Goal: Task Accomplishment & Management: Manage account settings

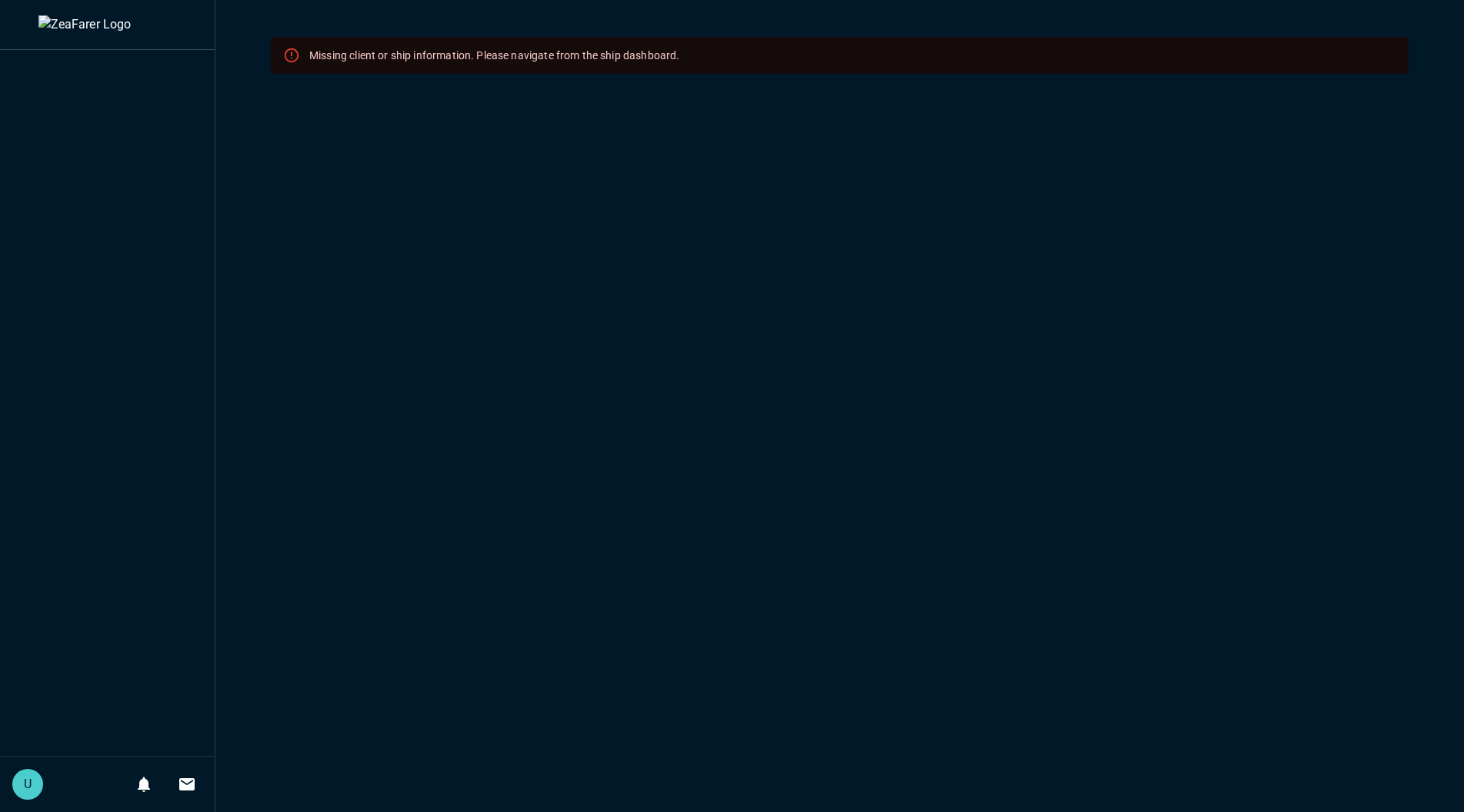
click at [63, 15] on img at bounding box center [107, 25] width 139 height 19
click at [81, 34] on img at bounding box center [107, 25] width 139 height 19
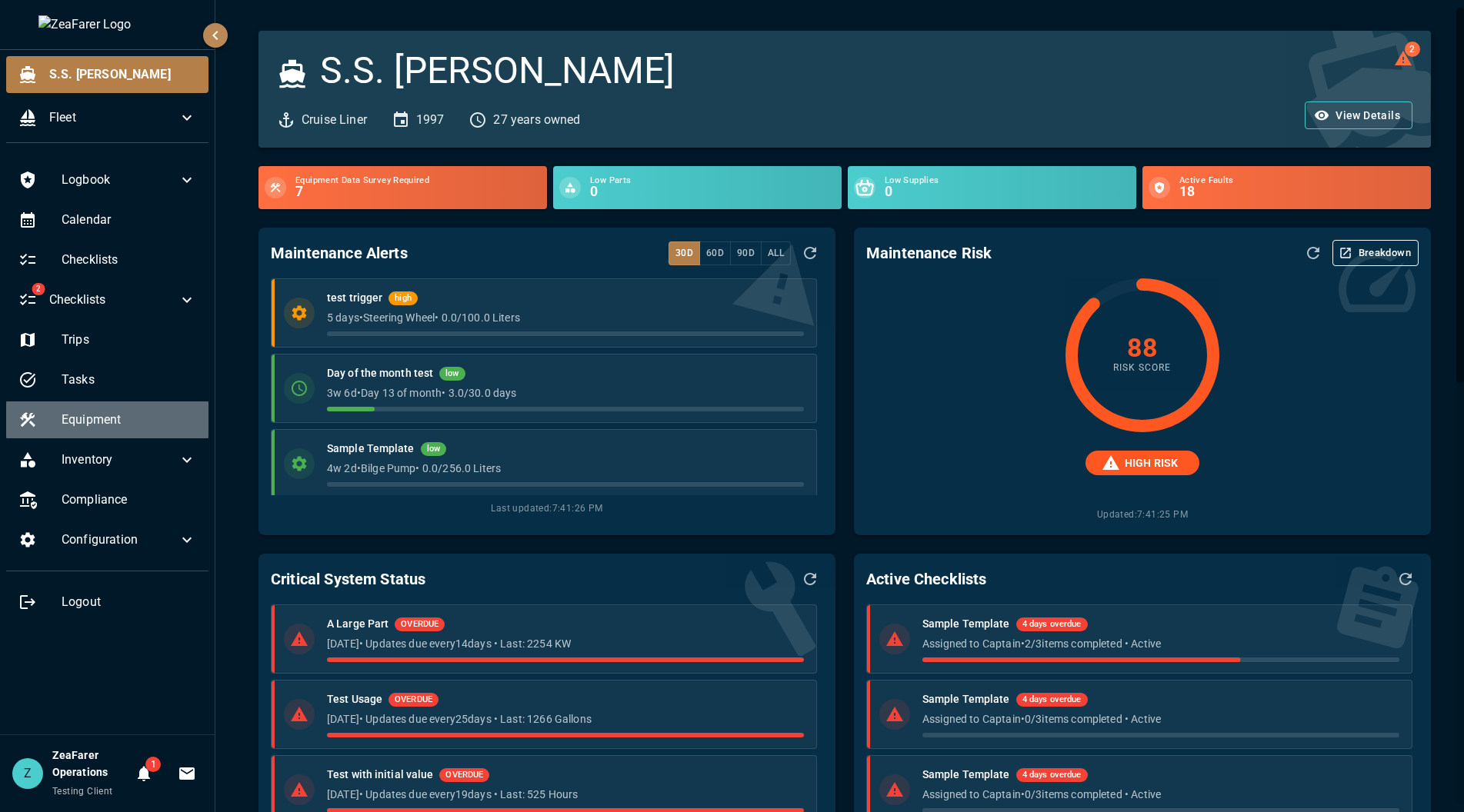
click at [109, 416] on span "Equipment" at bounding box center [129, 420] width 135 height 19
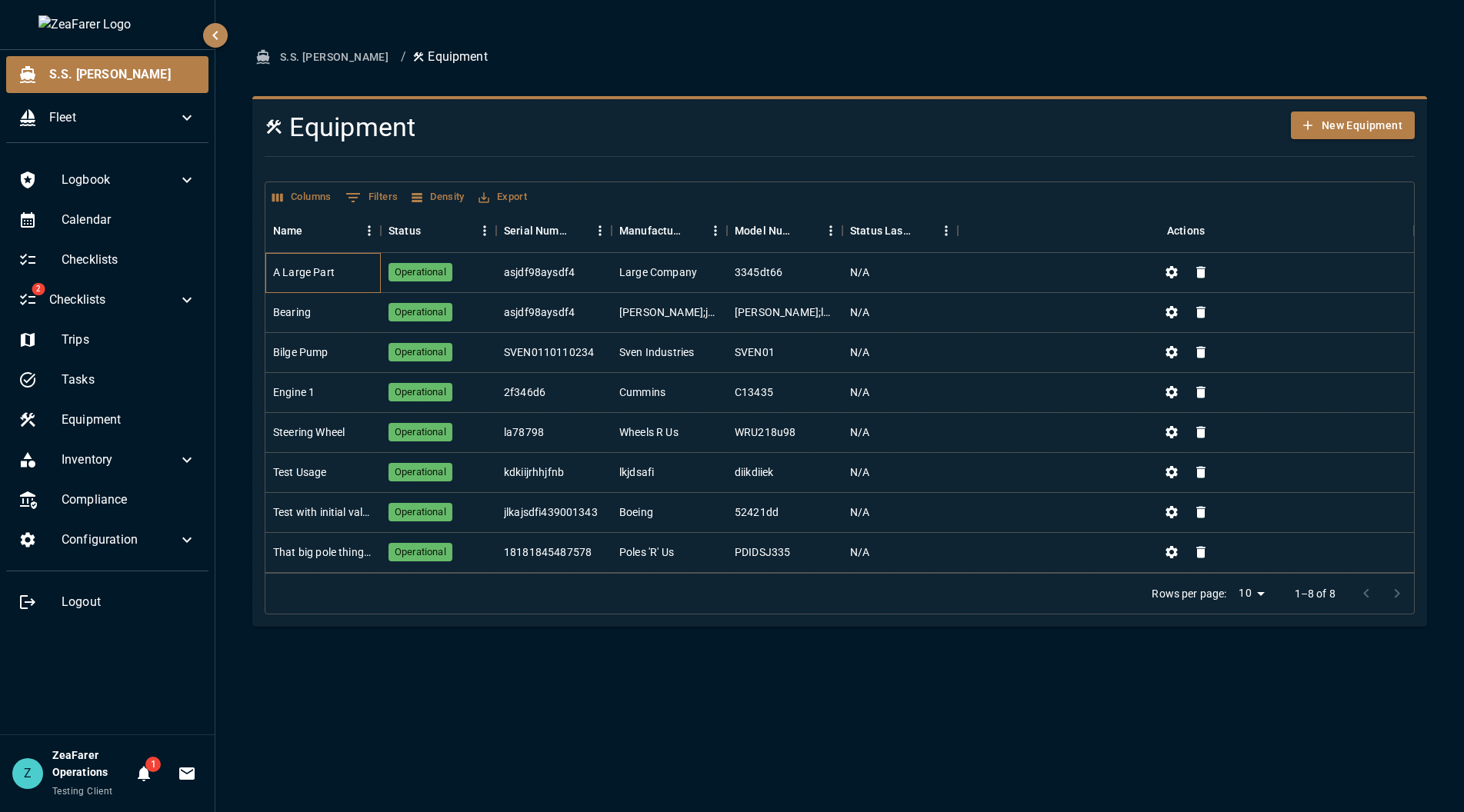
click at [324, 264] on div "A Large Part" at bounding box center [324, 272] width 116 height 40
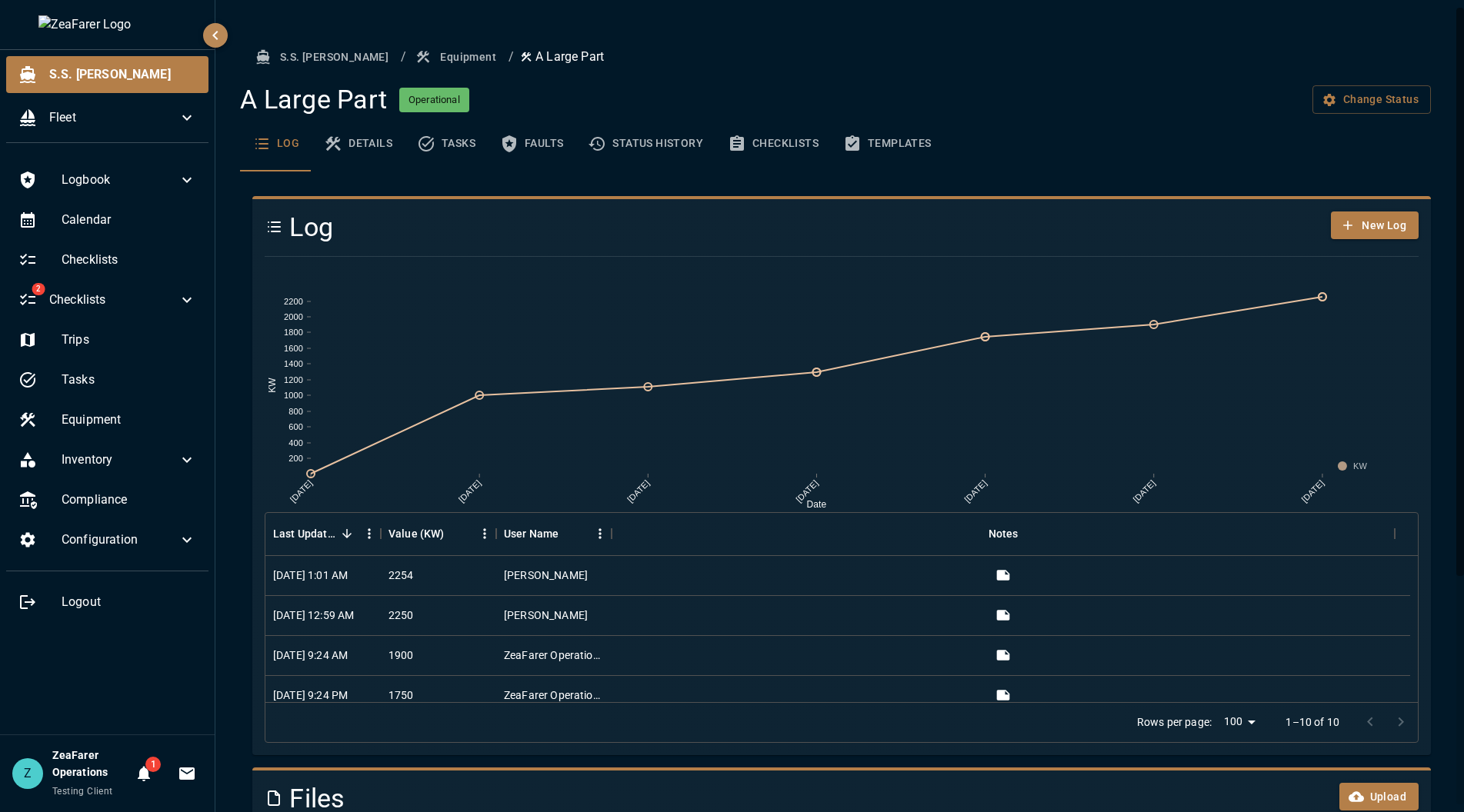
click at [426, 60] on button "Equipment" at bounding box center [457, 57] width 90 height 28
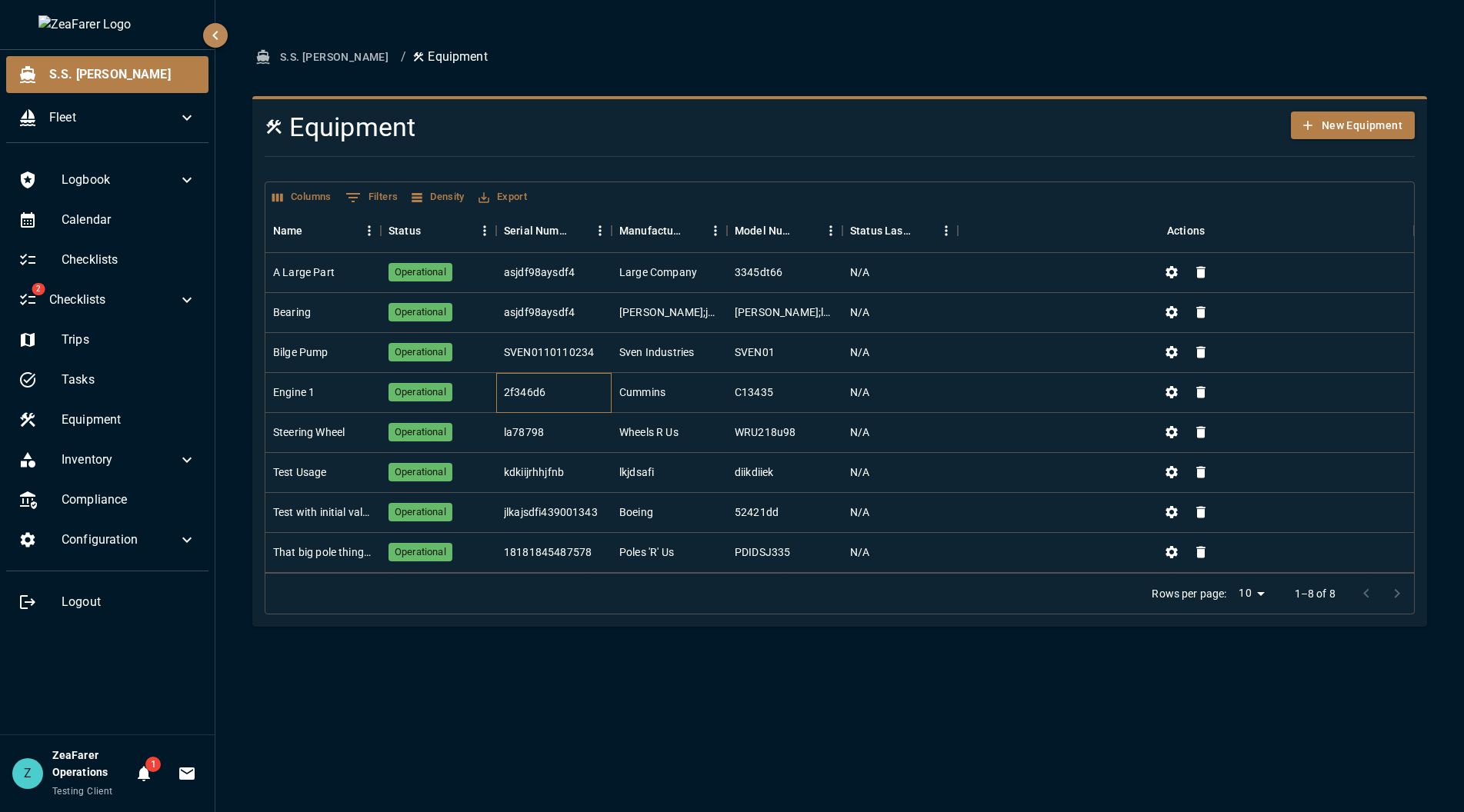
click at [520, 386] on div "2f346d6" at bounding box center [525, 392] width 42 height 15
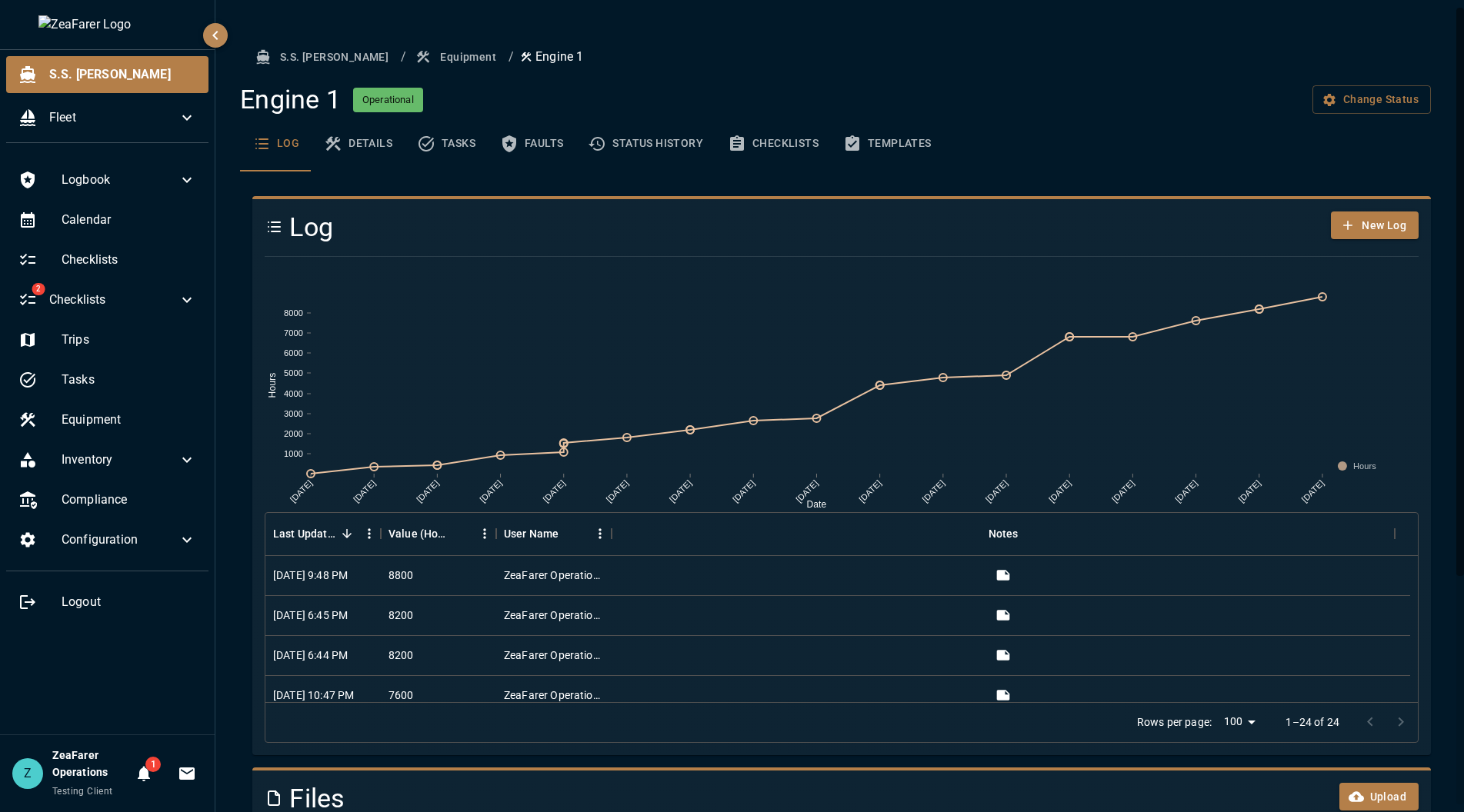
click at [870, 137] on button "Templates" at bounding box center [887, 143] width 113 height 55
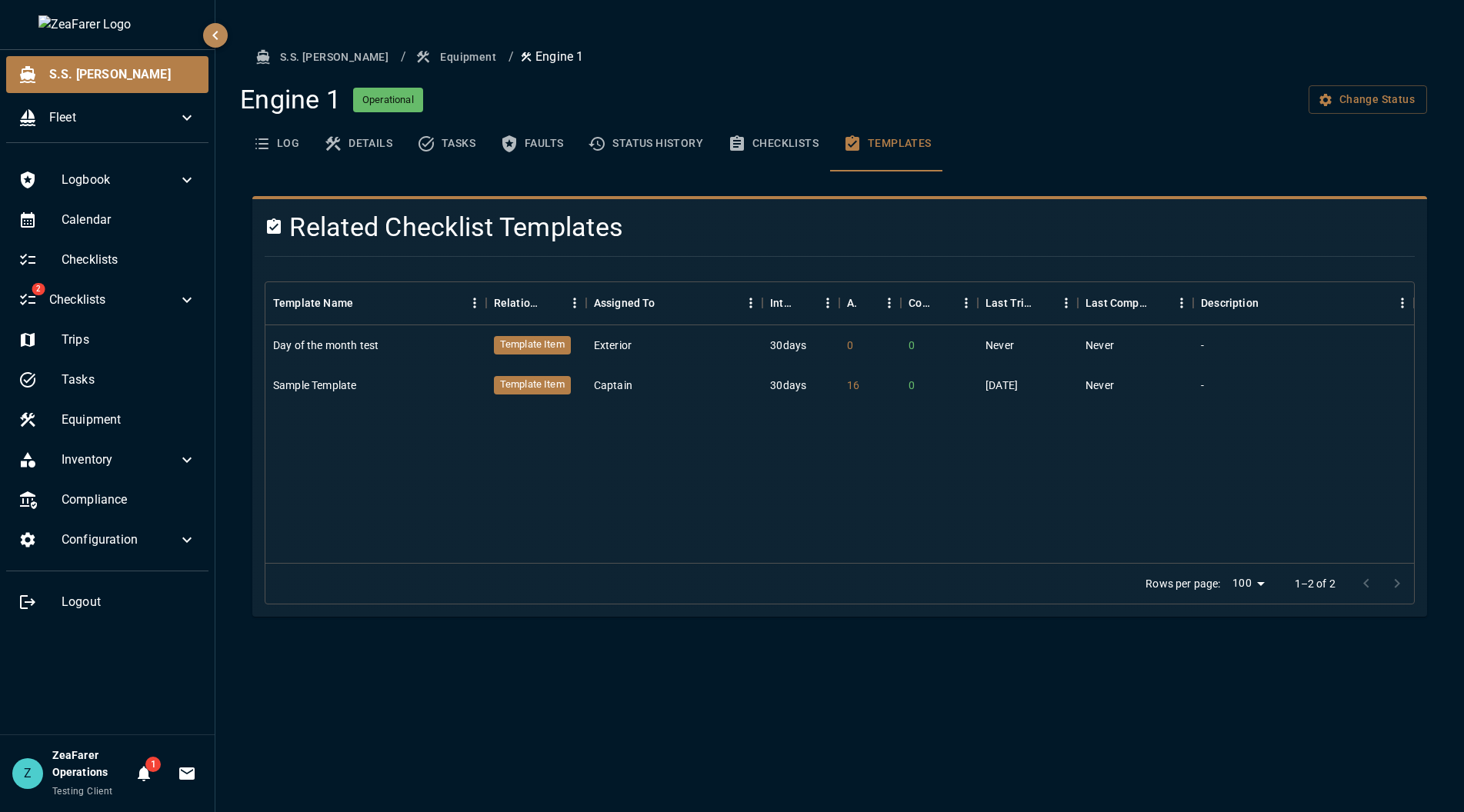
click at [796, 144] on button "Checklists" at bounding box center [773, 143] width 116 height 55
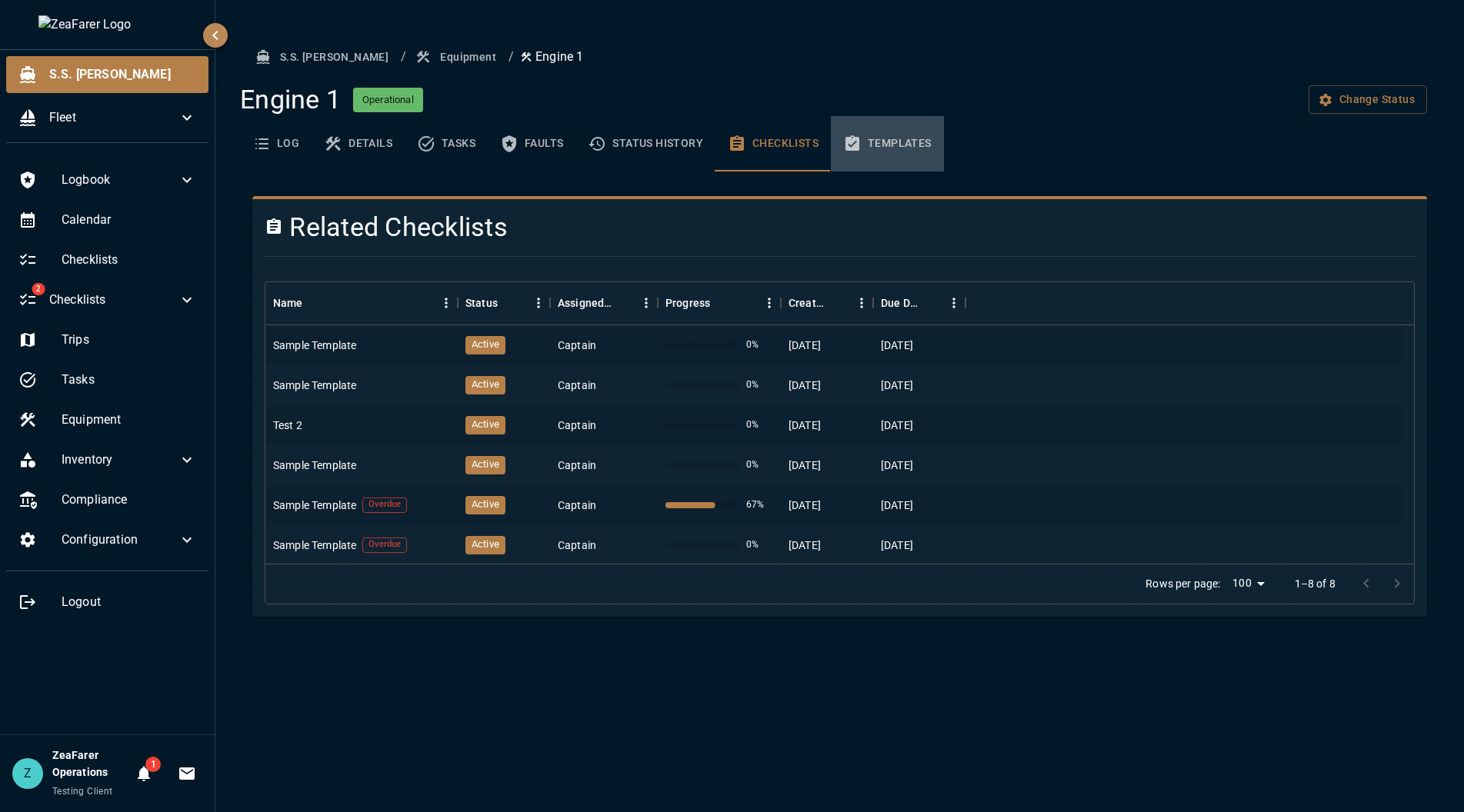
click at [898, 137] on button "Templates" at bounding box center [887, 143] width 113 height 55
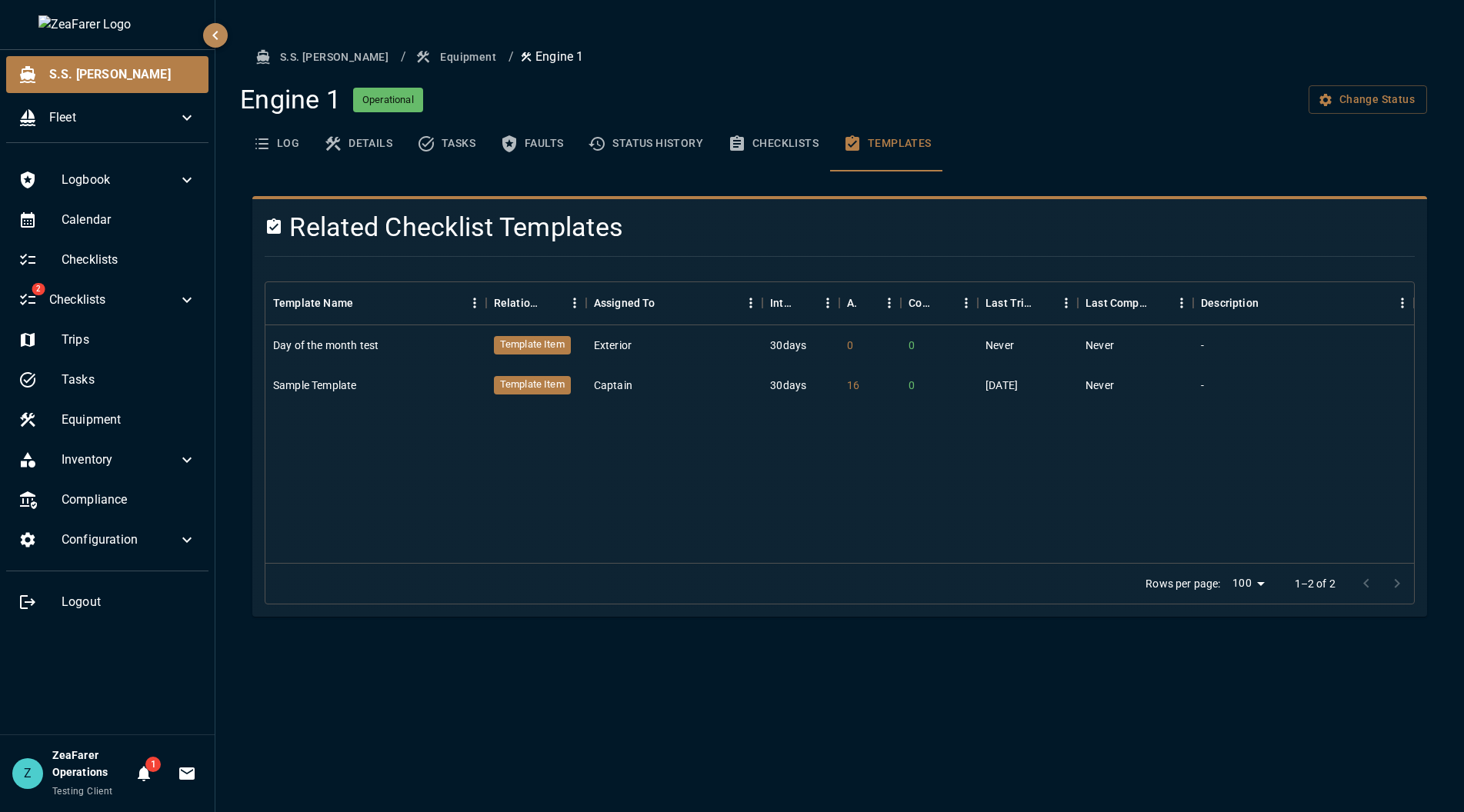
click at [175, 280] on ul "Logbook Calendar Checklists 2 Checklists Trips Tasks Equipment Inventory Compli…" at bounding box center [107, 392] width 215 height 474
click at [155, 305] on span "Checklists" at bounding box center [113, 300] width 129 height 19
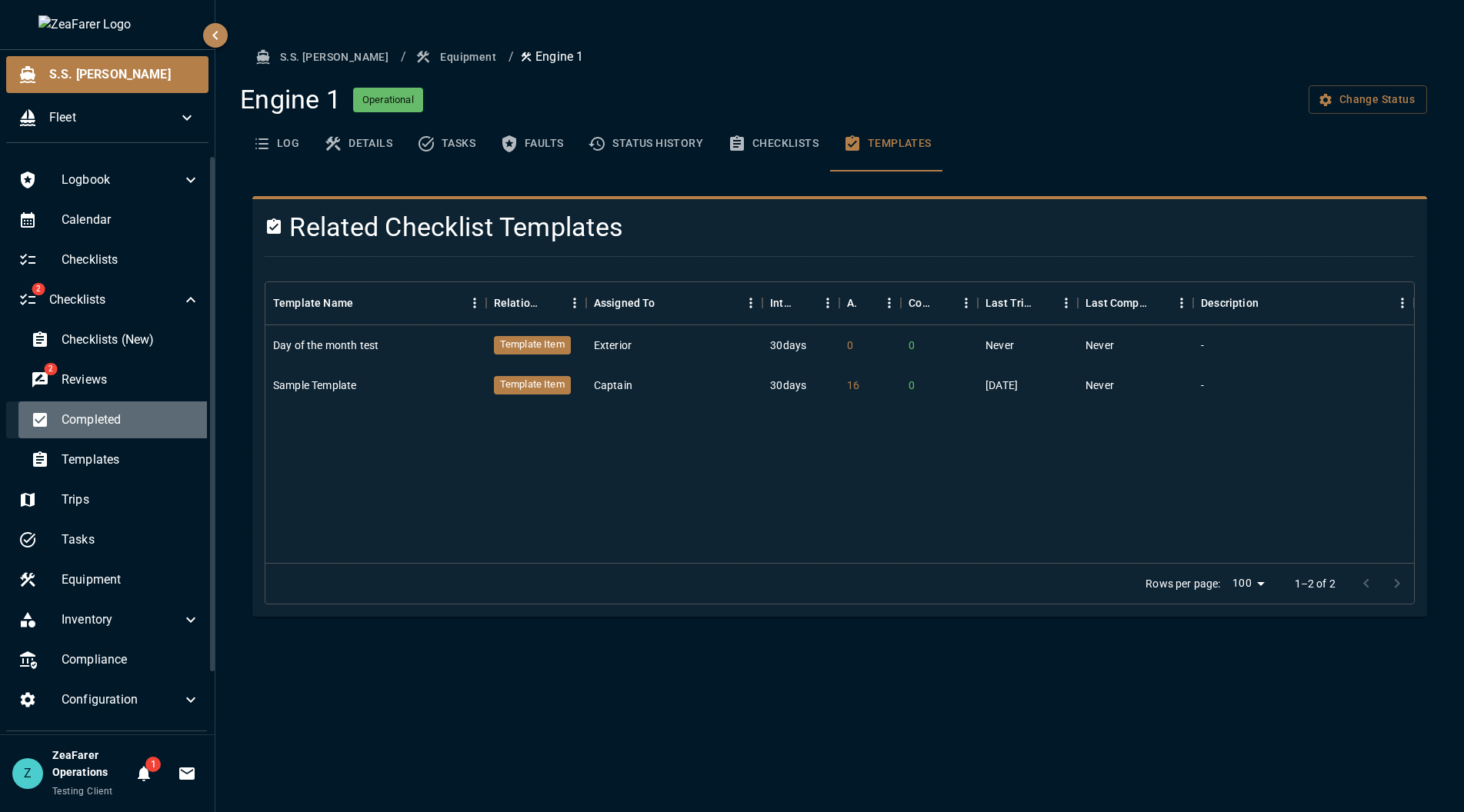
click at [135, 432] on div "Completed" at bounding box center [116, 420] width 194 height 37
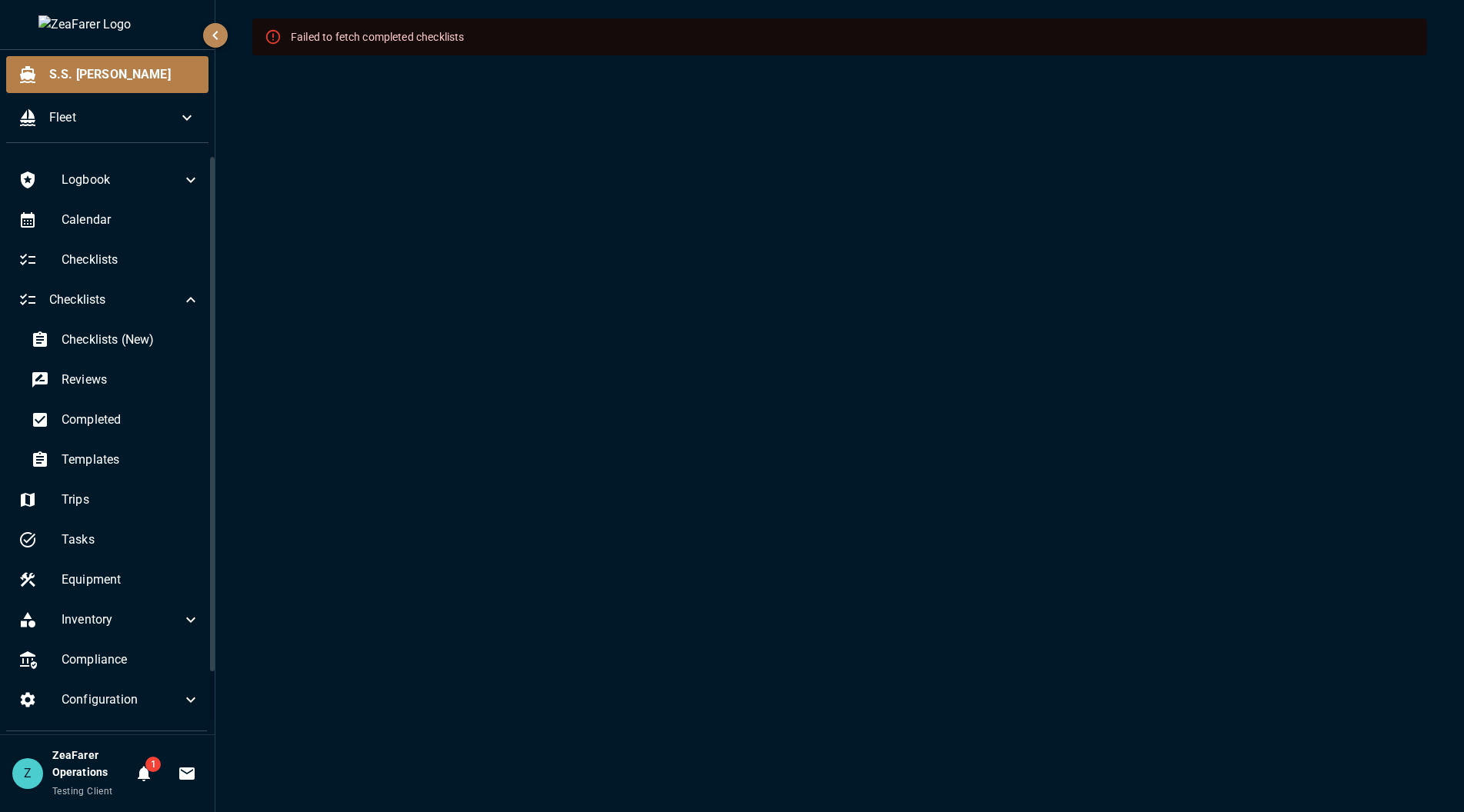
click at [881, 363] on div "Failed to fetch completed checklists" at bounding box center [840, 406] width 1249 height 812
click at [187, 299] on icon at bounding box center [191, 300] width 19 height 19
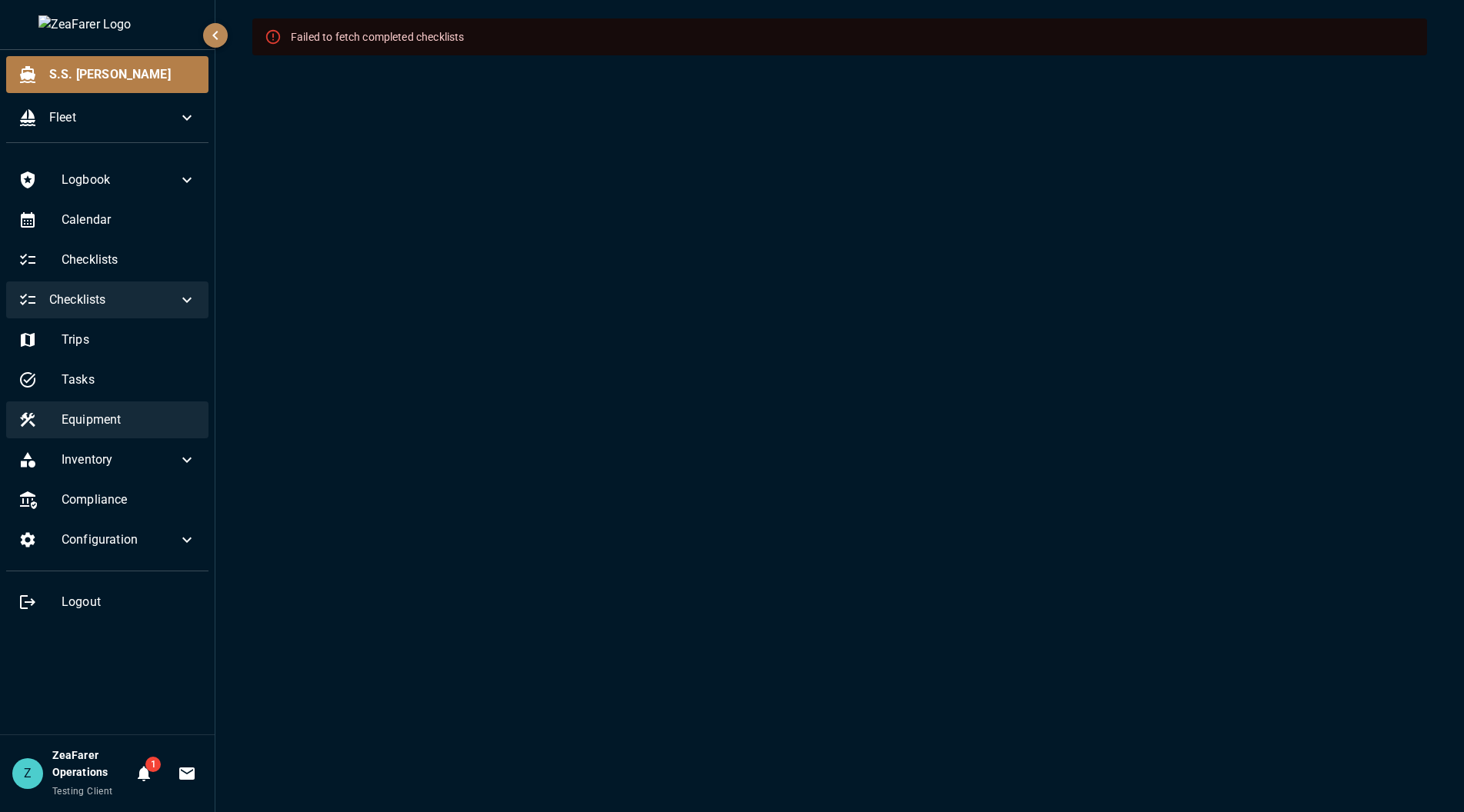
click at [117, 403] on div "Equipment" at bounding box center [107, 420] width 203 height 37
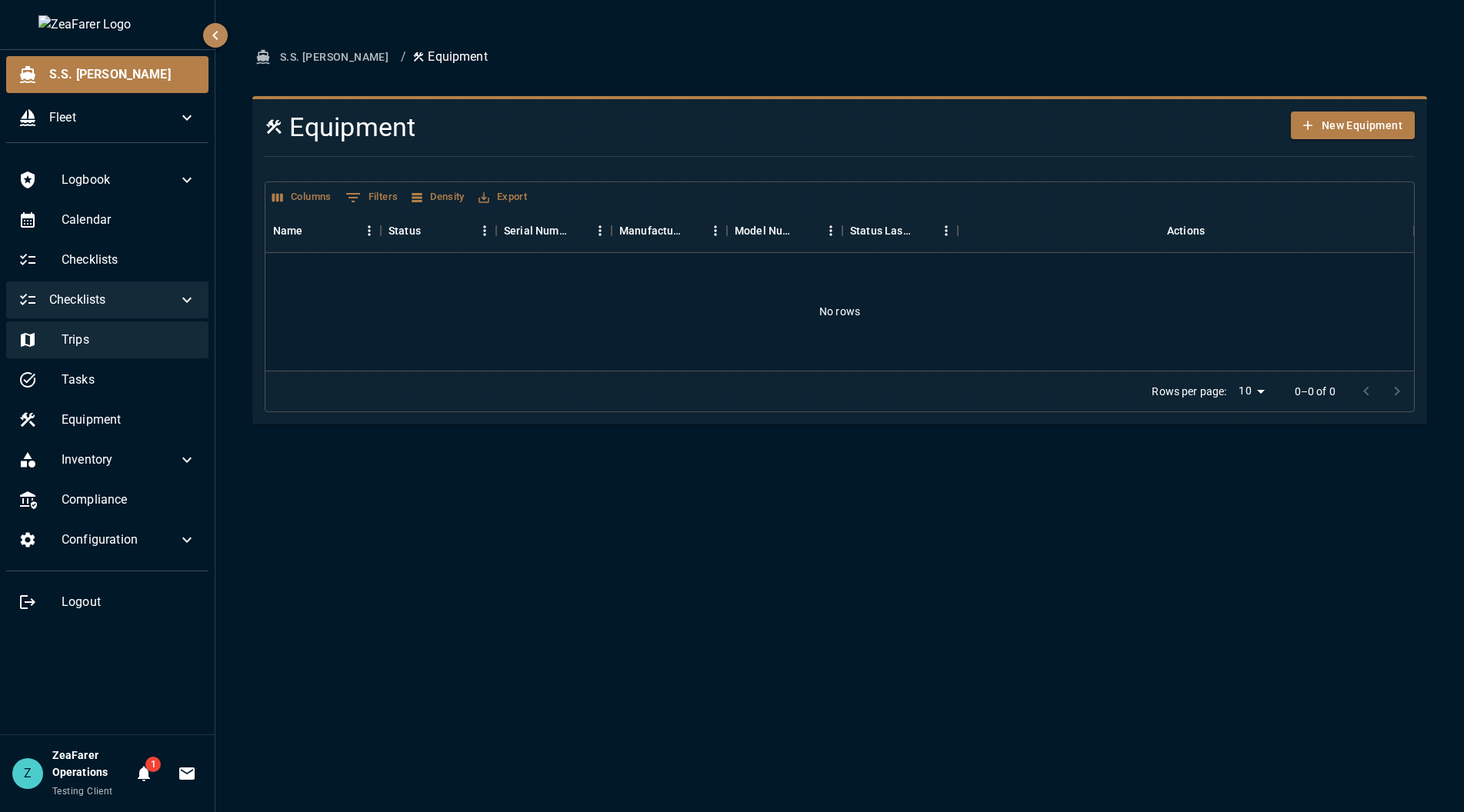
click at [126, 355] on div "Trips" at bounding box center [107, 340] width 203 height 37
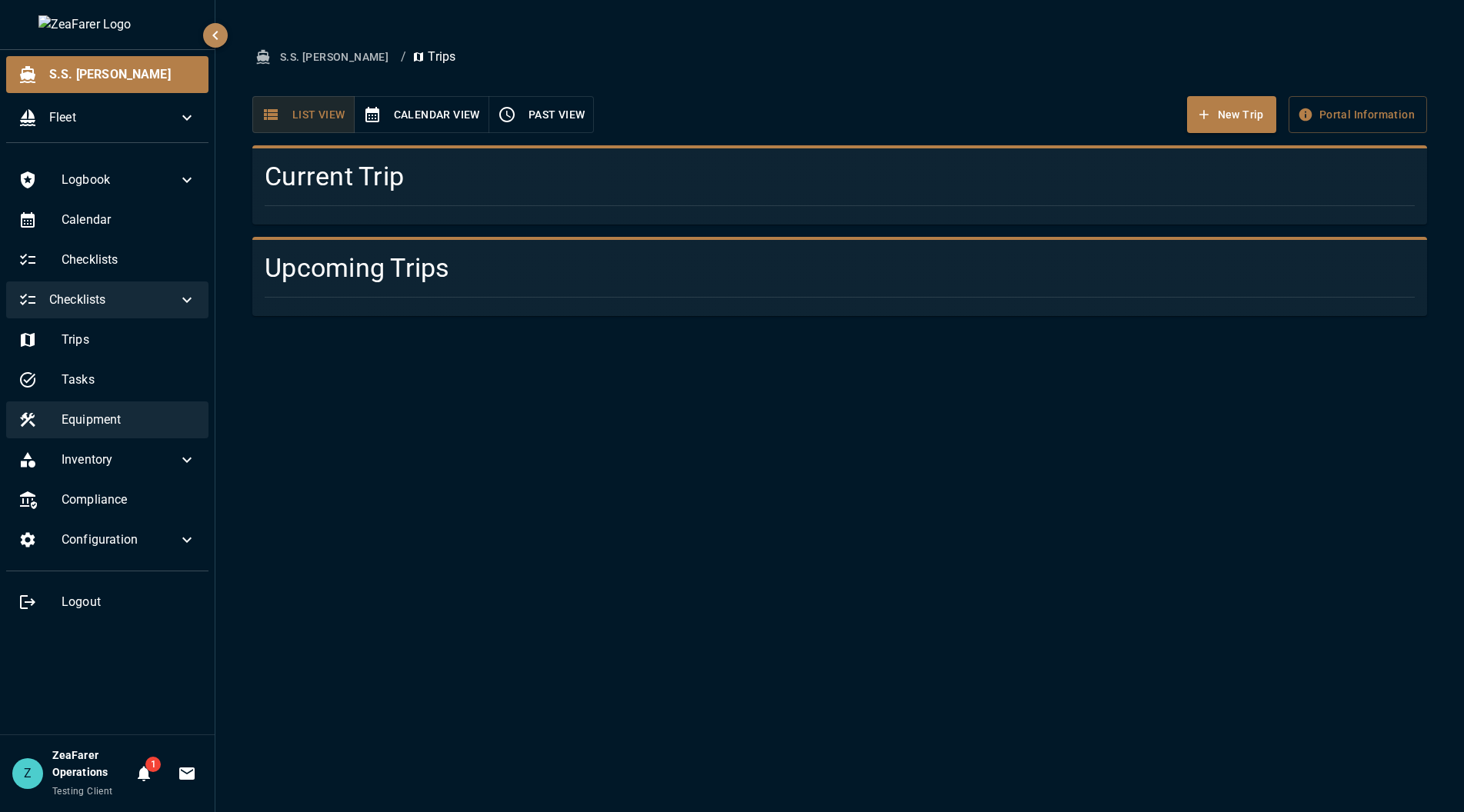
click at [131, 410] on span "Equipment" at bounding box center [129, 420] width 135 height 19
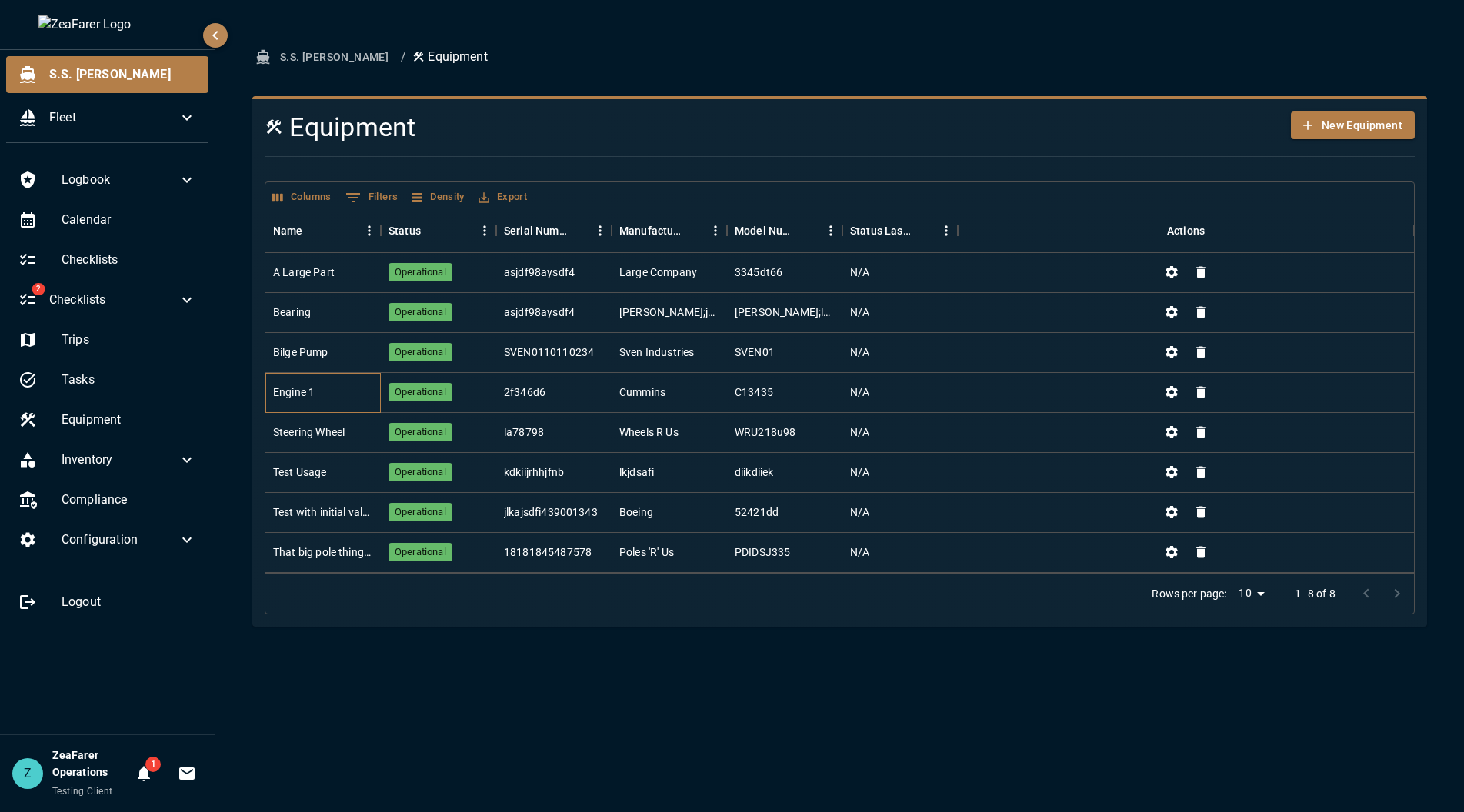
click at [352, 394] on div "Engine 1" at bounding box center [324, 392] width 116 height 40
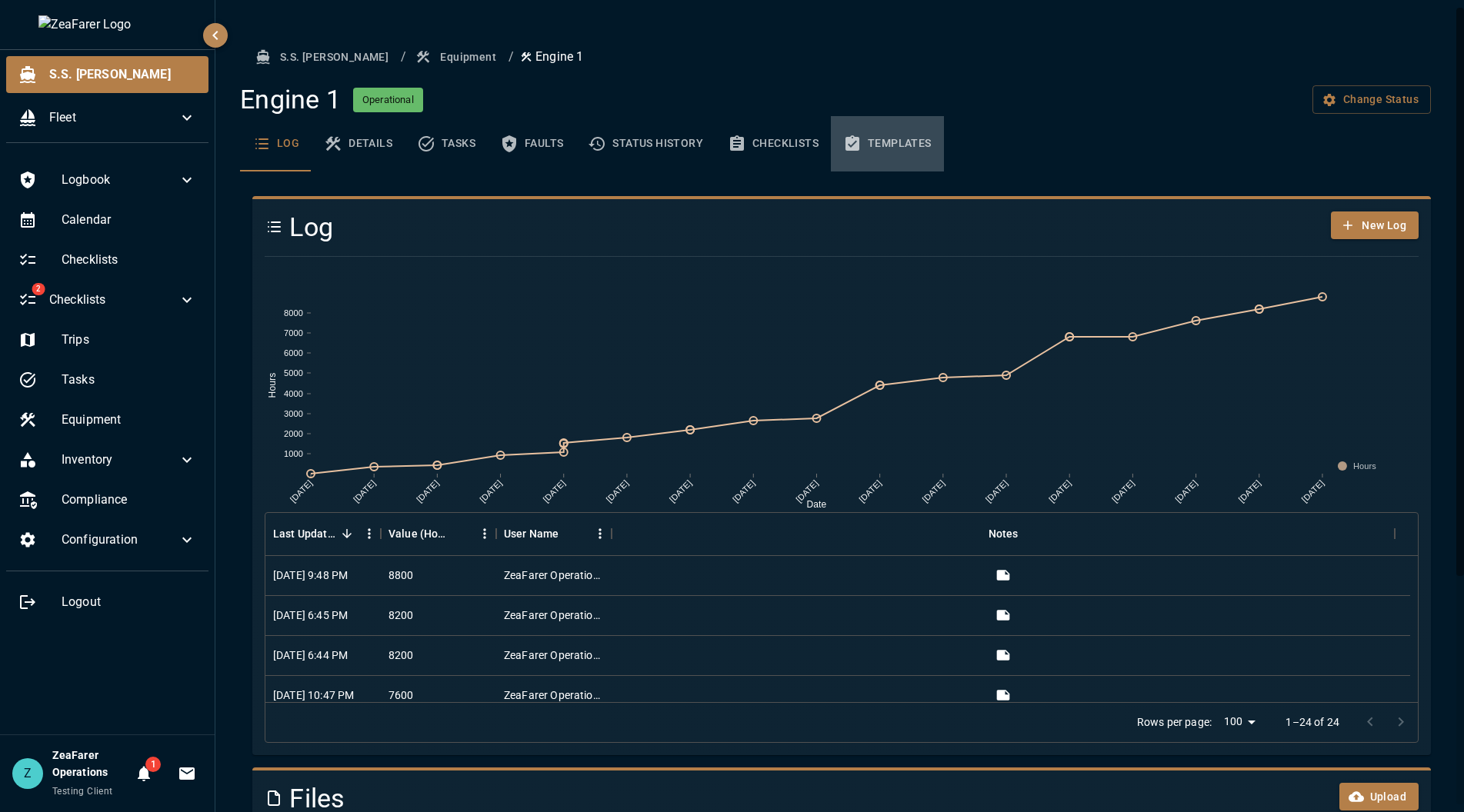
click at [870, 139] on button "Templates" at bounding box center [887, 143] width 113 height 55
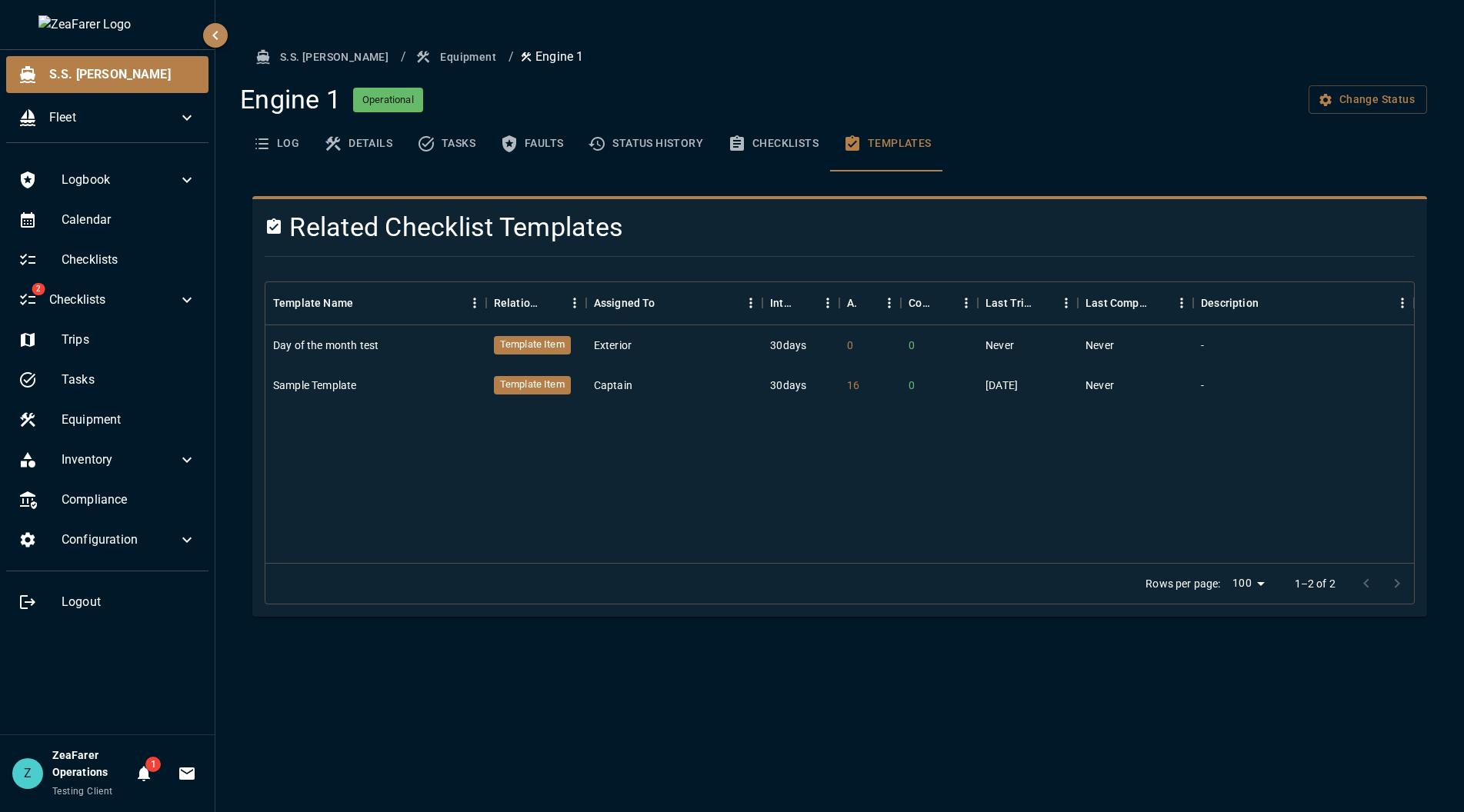
click at [246, 425] on div "Related Checklist Templates Template Name Relationship Assigned To Interval Act…" at bounding box center [834, 400] width 1187 height 433
click at [164, 295] on span "Checklists" at bounding box center [113, 300] width 129 height 19
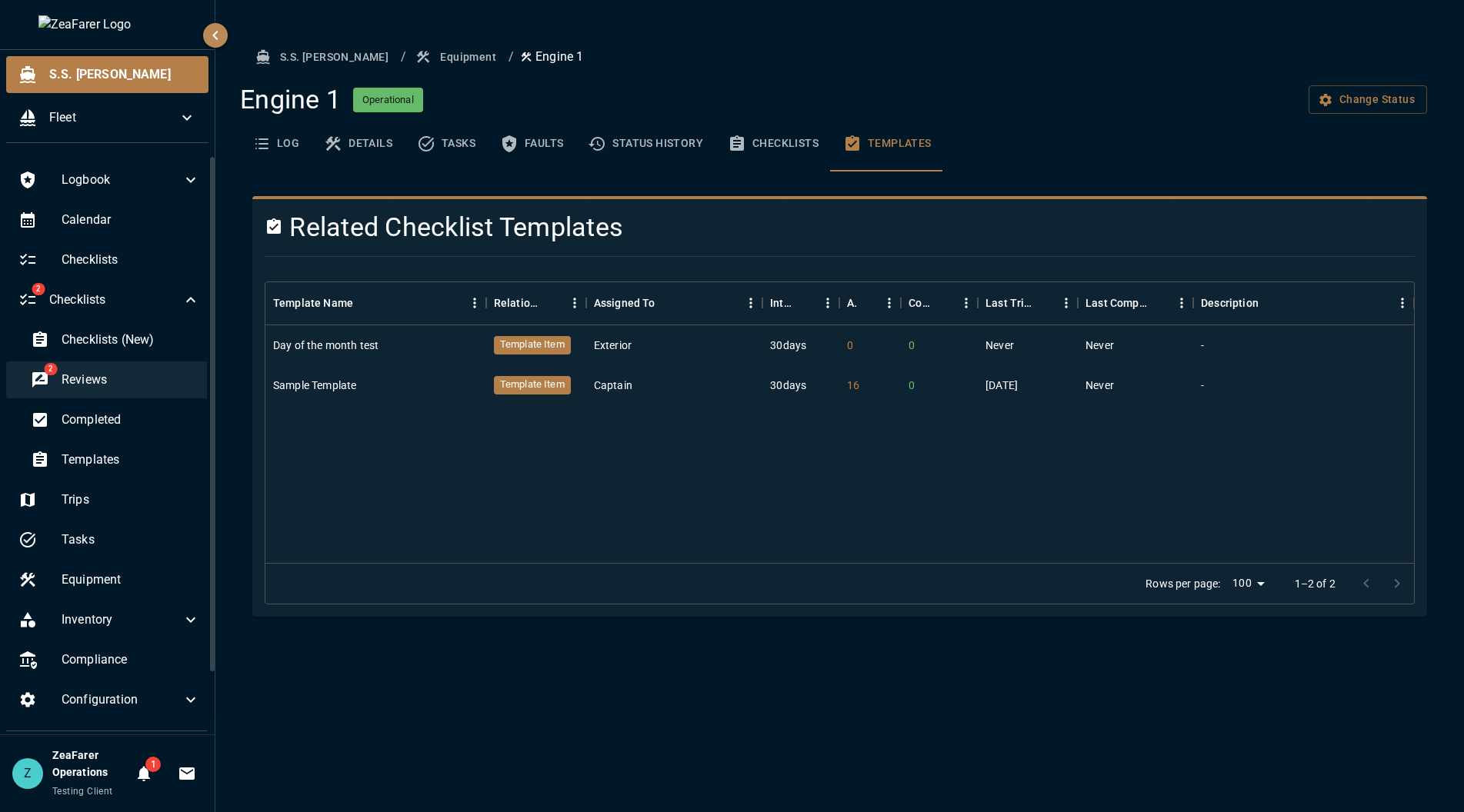
click at [78, 379] on span "Reviews" at bounding box center [130, 380] width 139 height 19
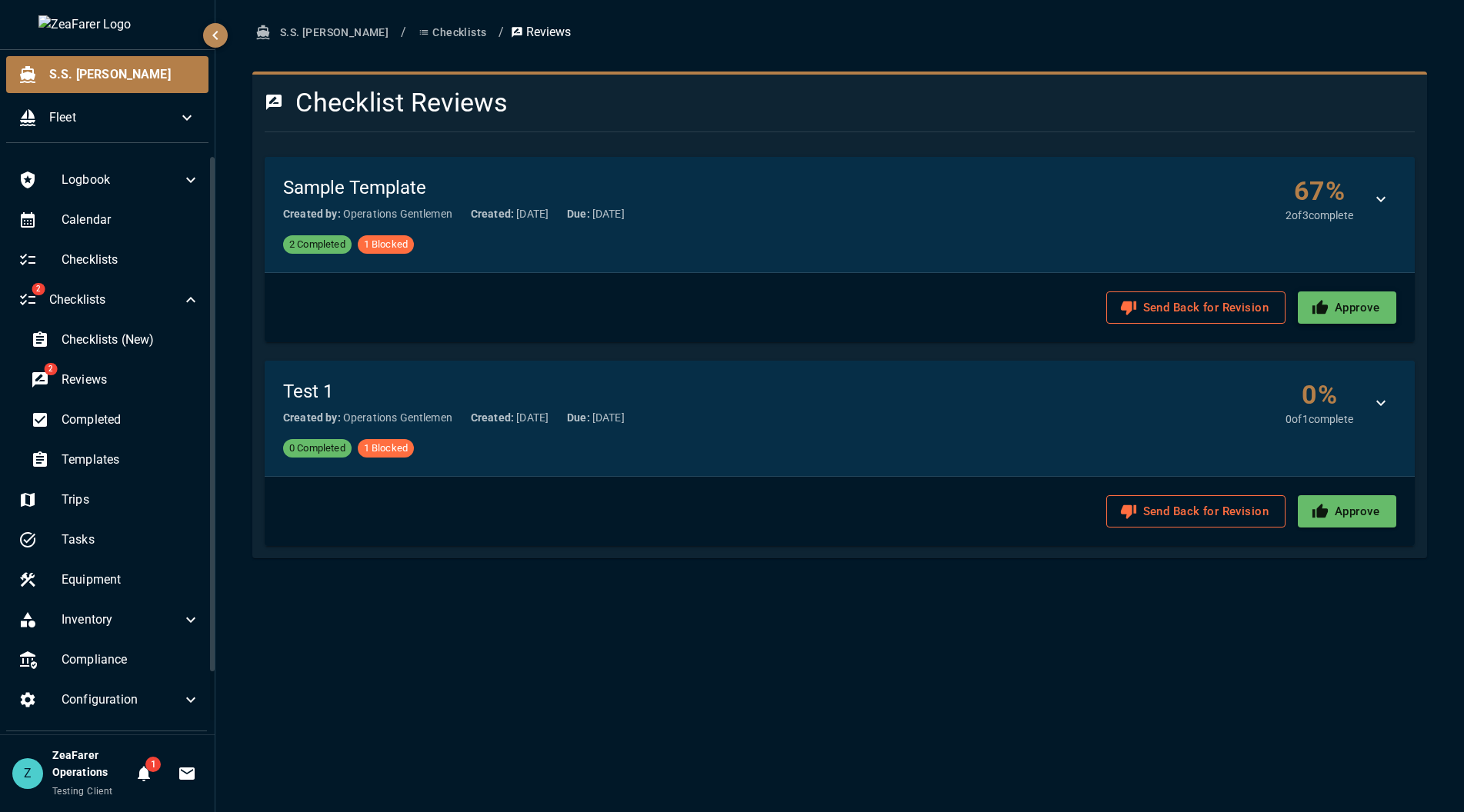
click at [1348, 315] on button "Approve" at bounding box center [1347, 307] width 99 height 32
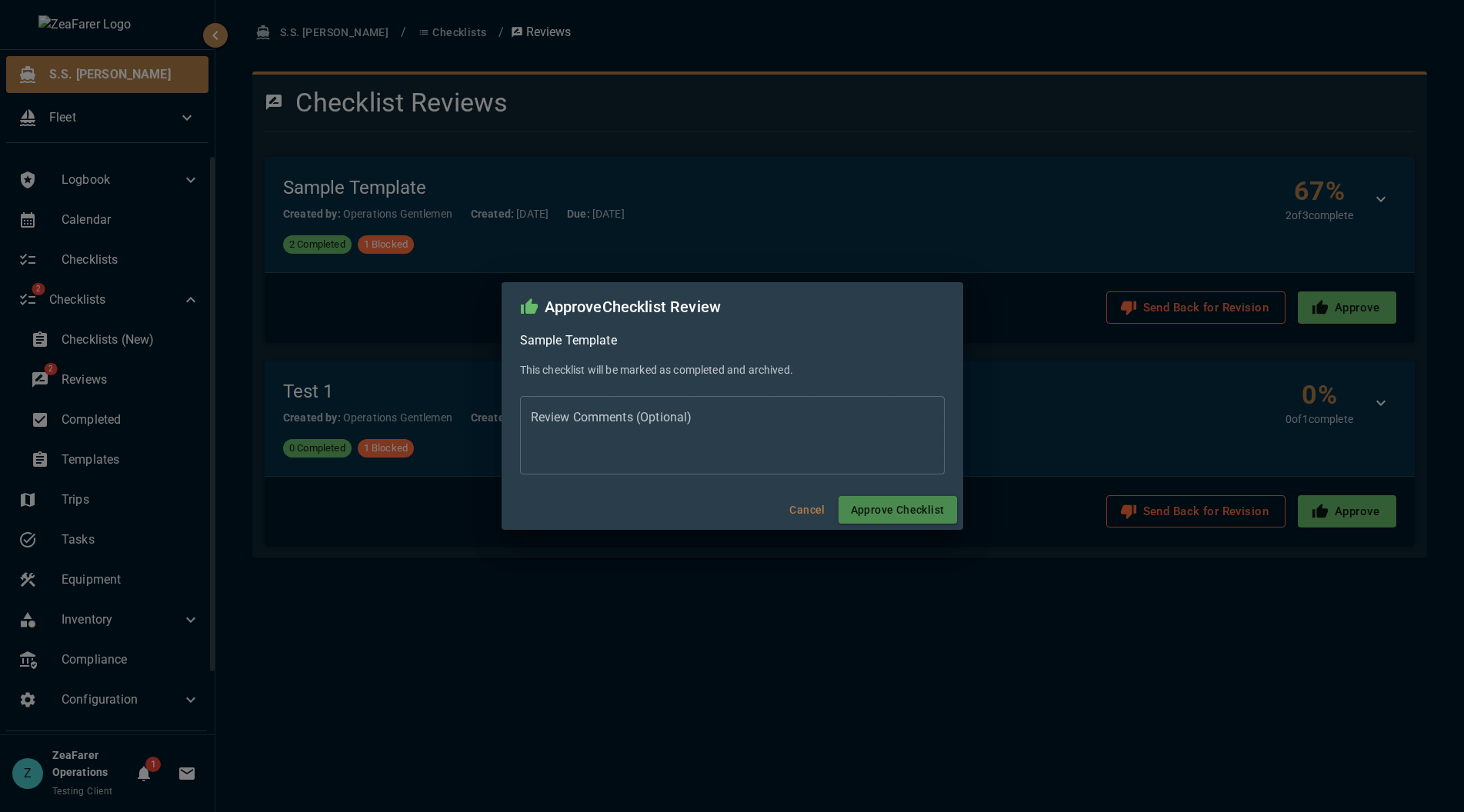
drag, startPoint x: 903, startPoint y: 514, endPoint x: 780, endPoint y: 528, distance: 123.8
click at [786, 561] on div "Approve Checklist Review Sample Template This checklist will be marked as compl…" at bounding box center [732, 406] width 1464 height 812
click at [800, 506] on button "Cancel" at bounding box center [808, 510] width 49 height 28
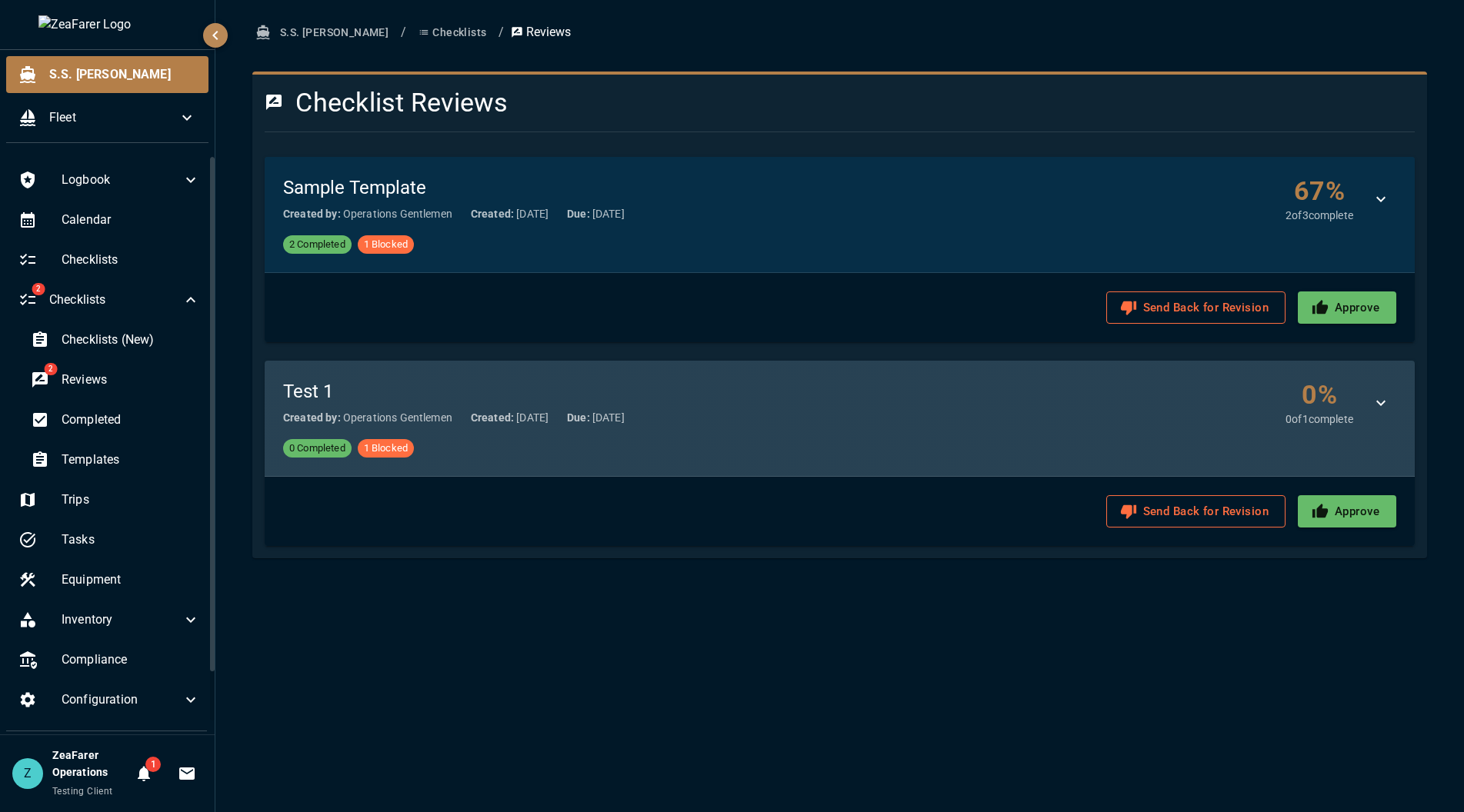
click at [996, 415] on div "Test 1 Created by: Operations Gentlemen Created: 8/3/2025 Due: 8/4/2025 0 % 0 o…" at bounding box center [839, 403] width 1113 height 48
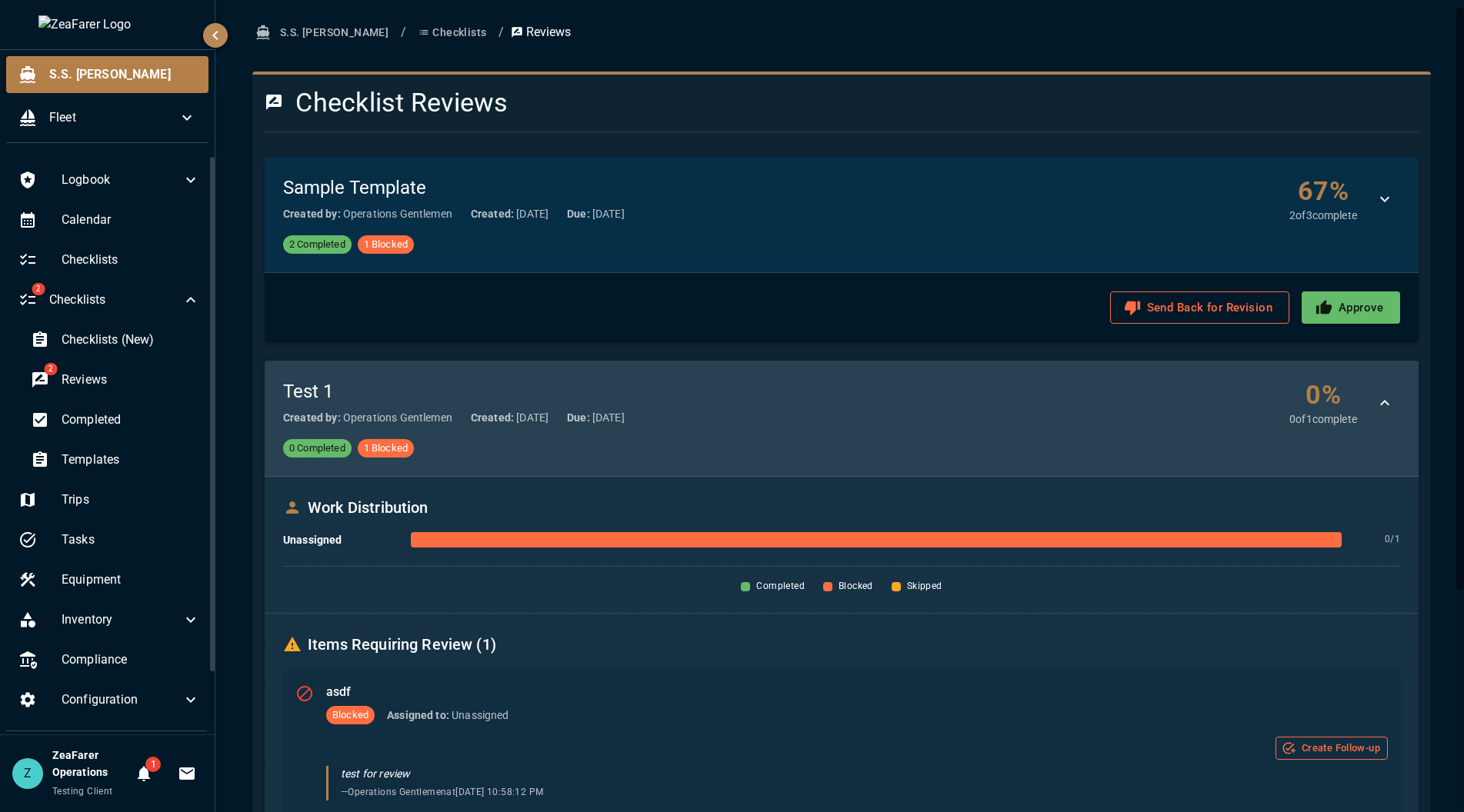
click at [996, 415] on div "Test 1 Created by: Operations Gentlemen Created: 8/3/2025 Due: 8/4/2025 0 % 0 o…" at bounding box center [841, 403] width 1117 height 48
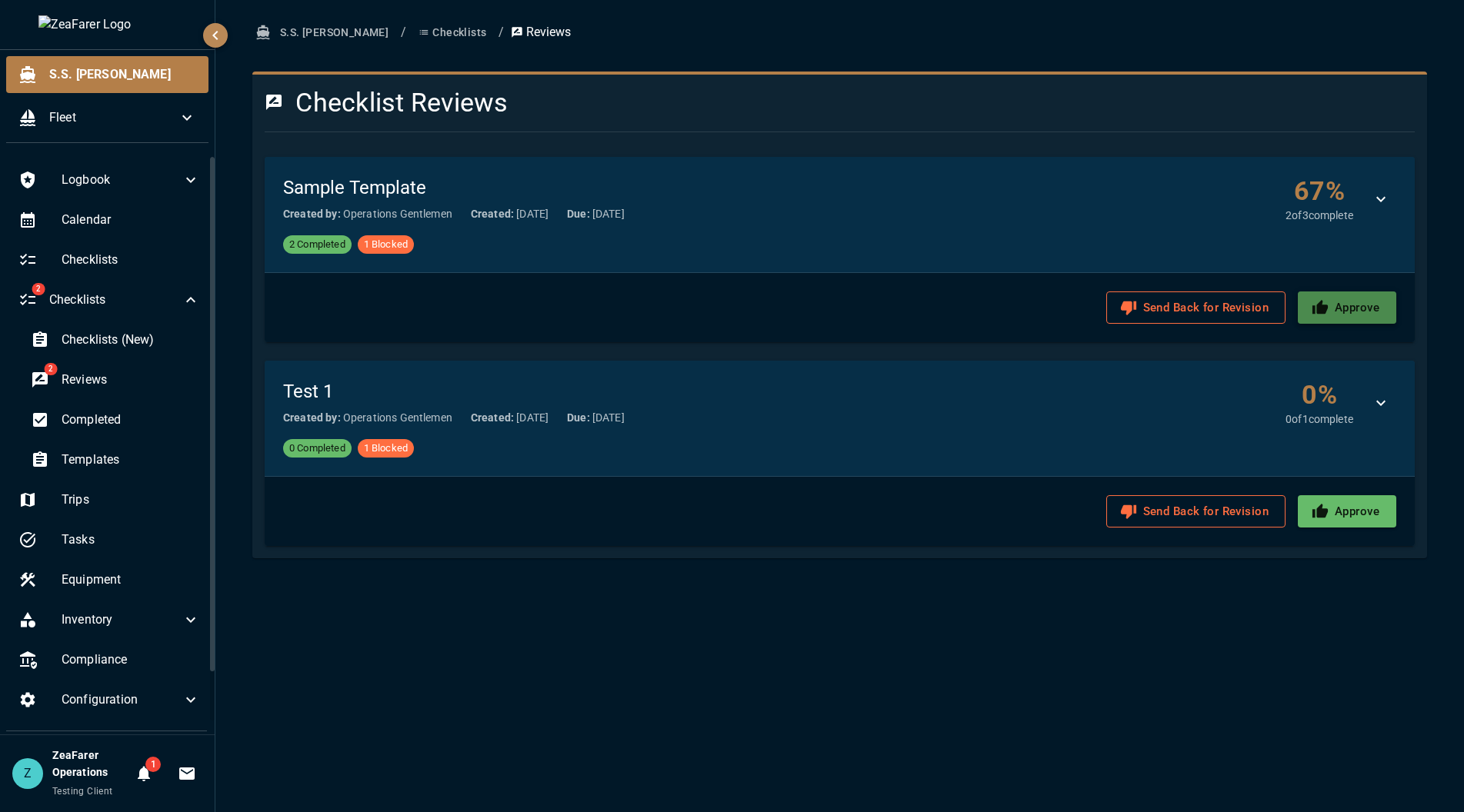
click at [1383, 312] on button "Approve" at bounding box center [1347, 307] width 99 height 32
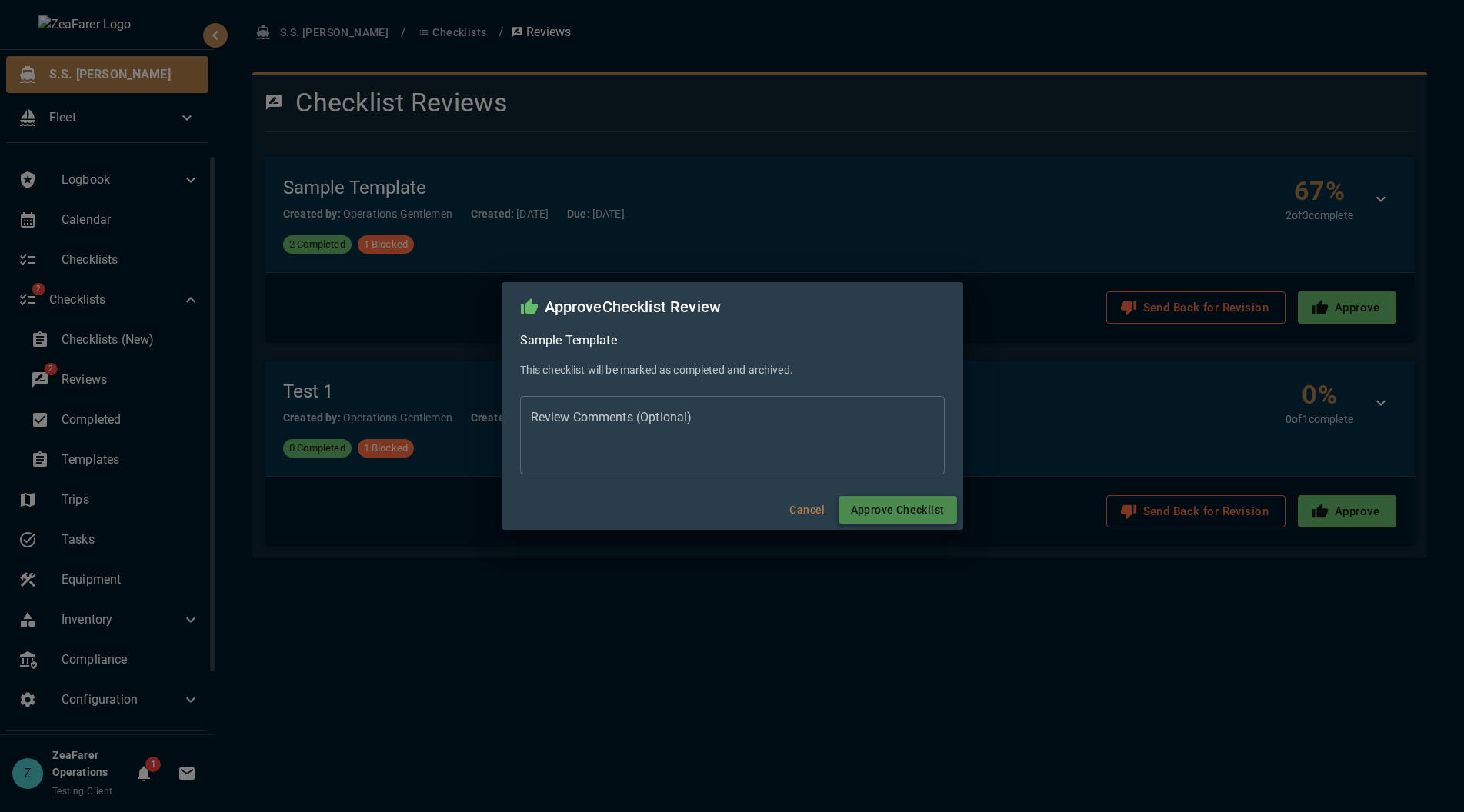
click at [904, 506] on button "Approve Checklist" at bounding box center [898, 510] width 118 height 28
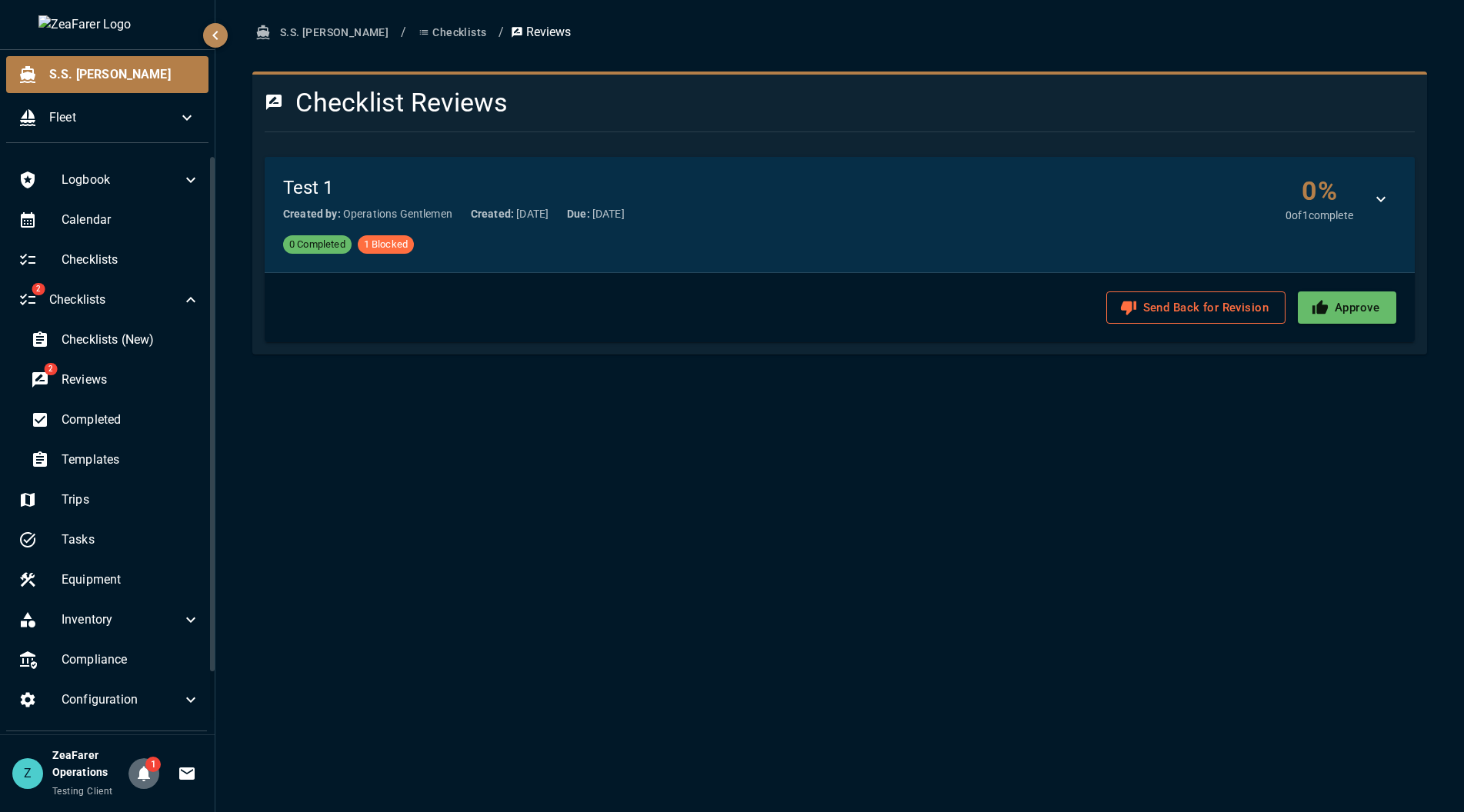
click at [143, 779] on icon "Notifications" at bounding box center [144, 775] width 12 height 15
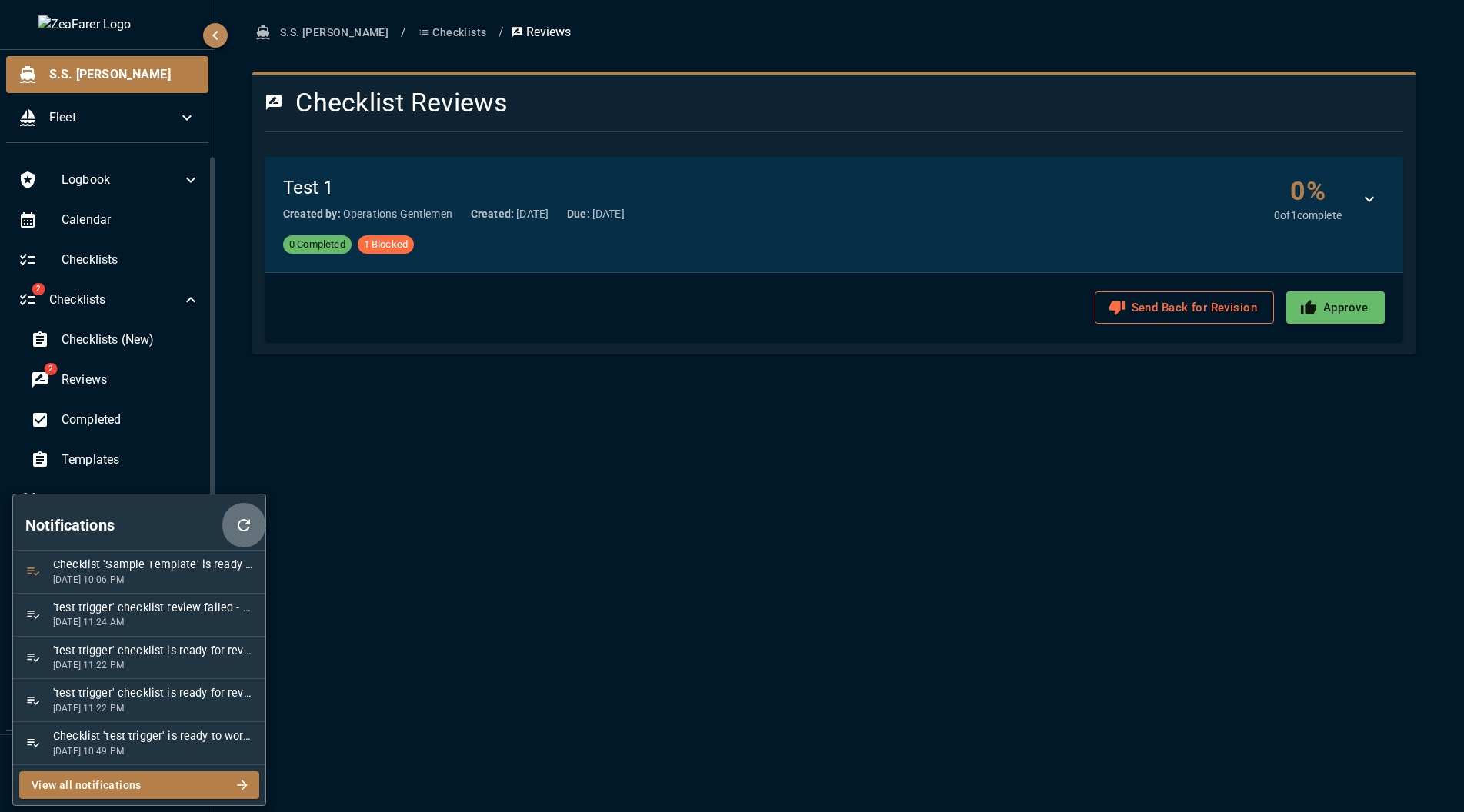
click at [248, 517] on icon "button" at bounding box center [244, 525] width 19 height 19
click at [474, 536] on div at bounding box center [732, 406] width 1464 height 812
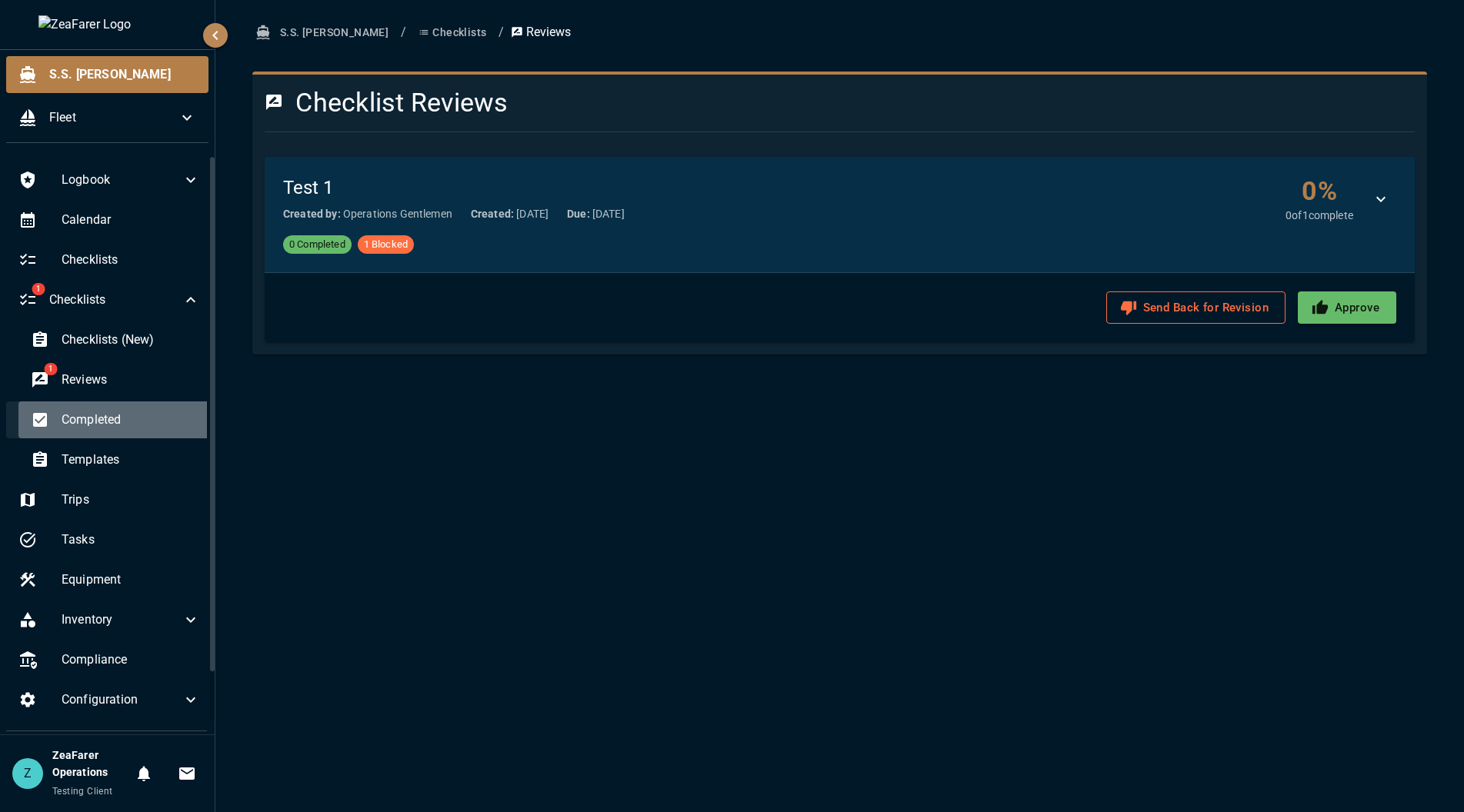
click at [129, 414] on span "Completed" at bounding box center [130, 420] width 139 height 19
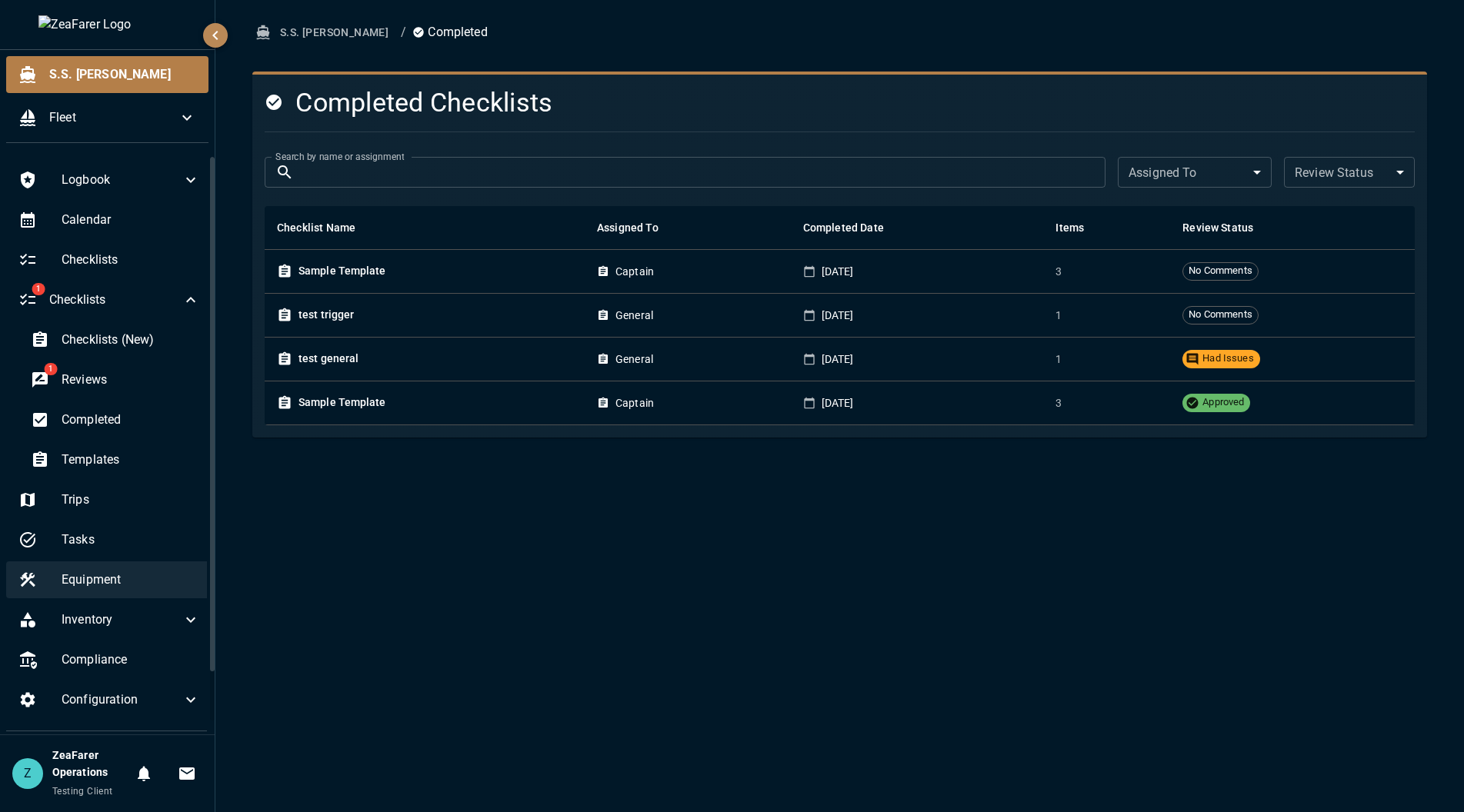
click at [123, 573] on span "Equipment" at bounding box center [130, 580] width 139 height 19
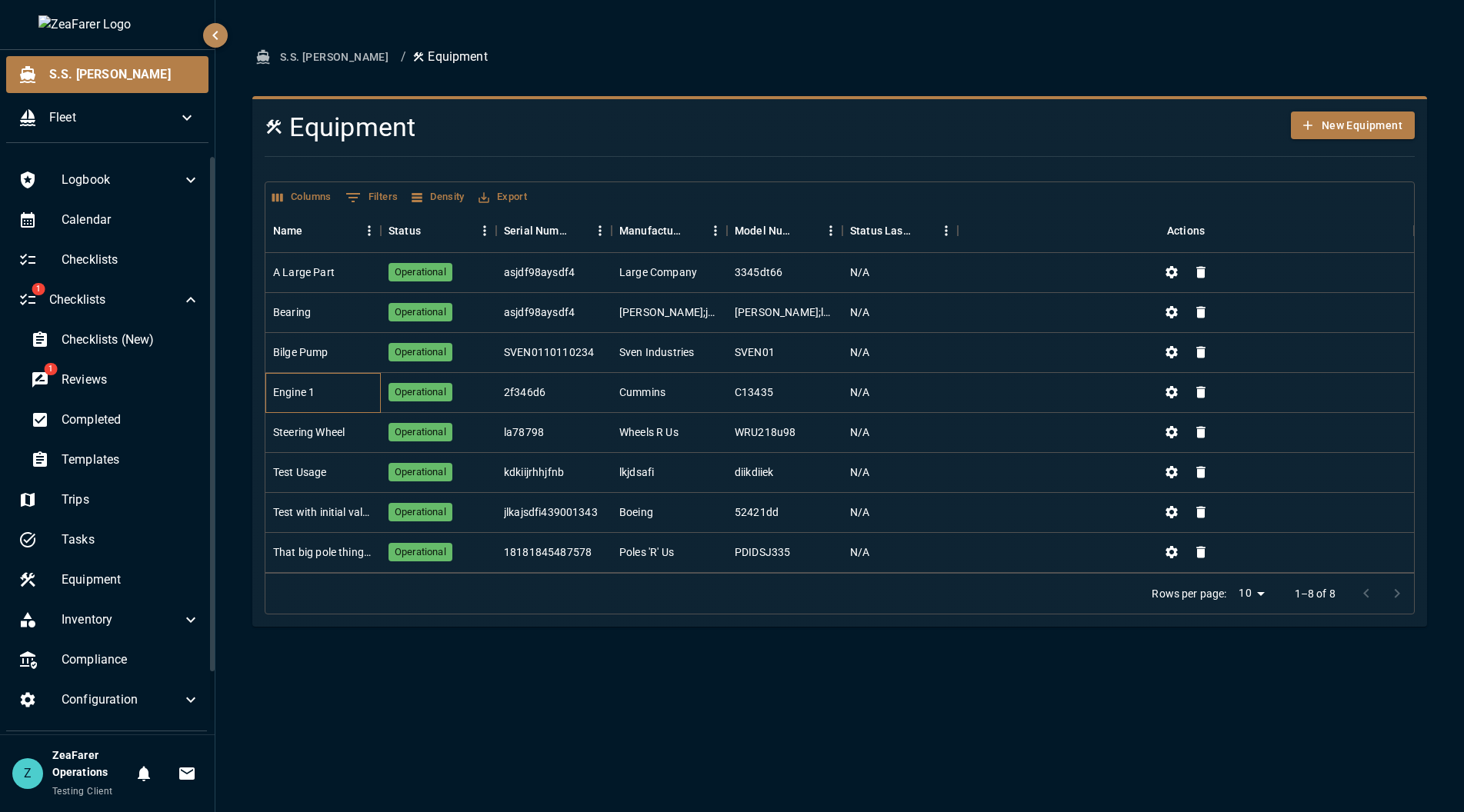
click at [347, 386] on div "Engine 1" at bounding box center [324, 392] width 116 height 40
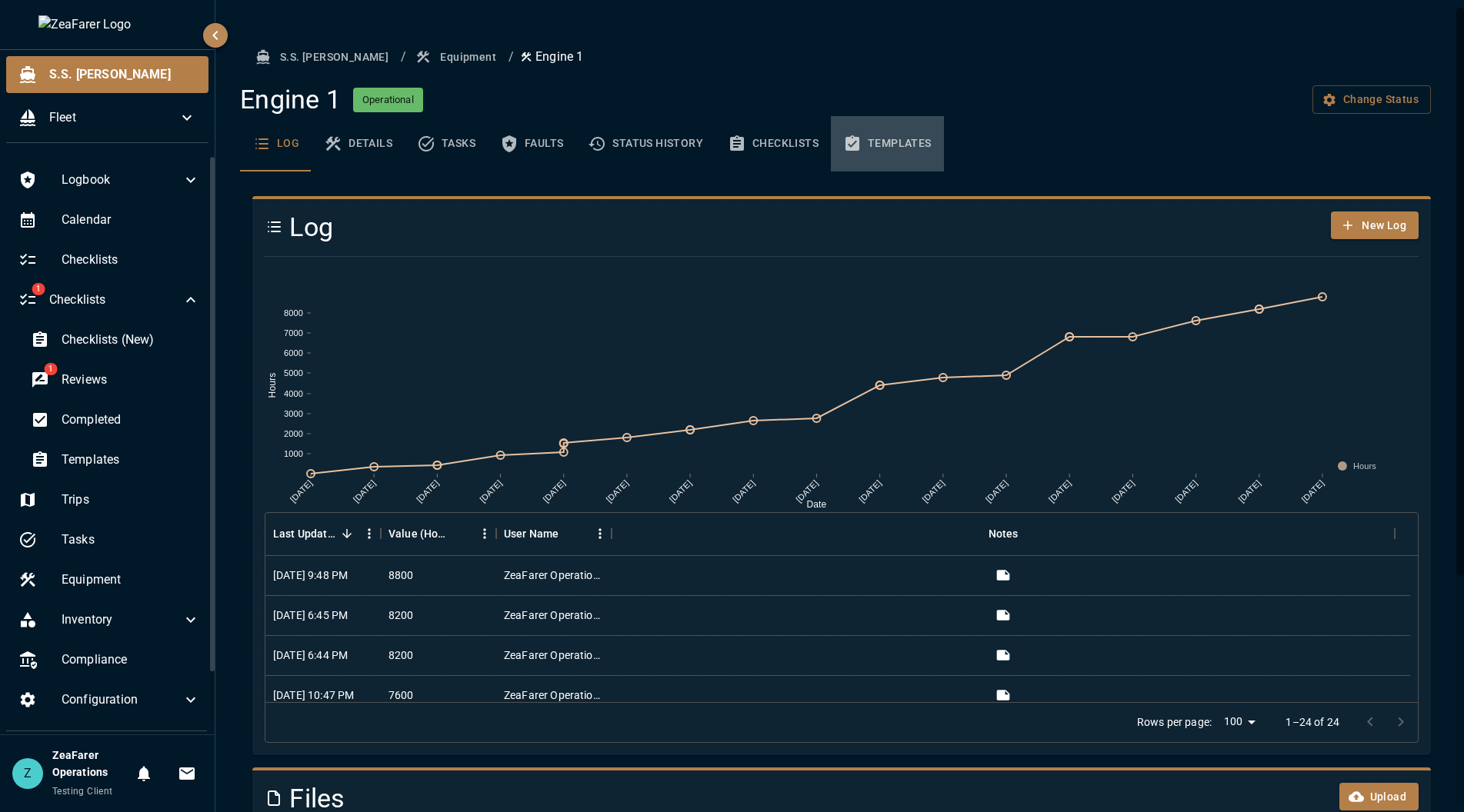
click at [859, 139] on icon "basic tabs example" at bounding box center [853, 144] width 19 height 19
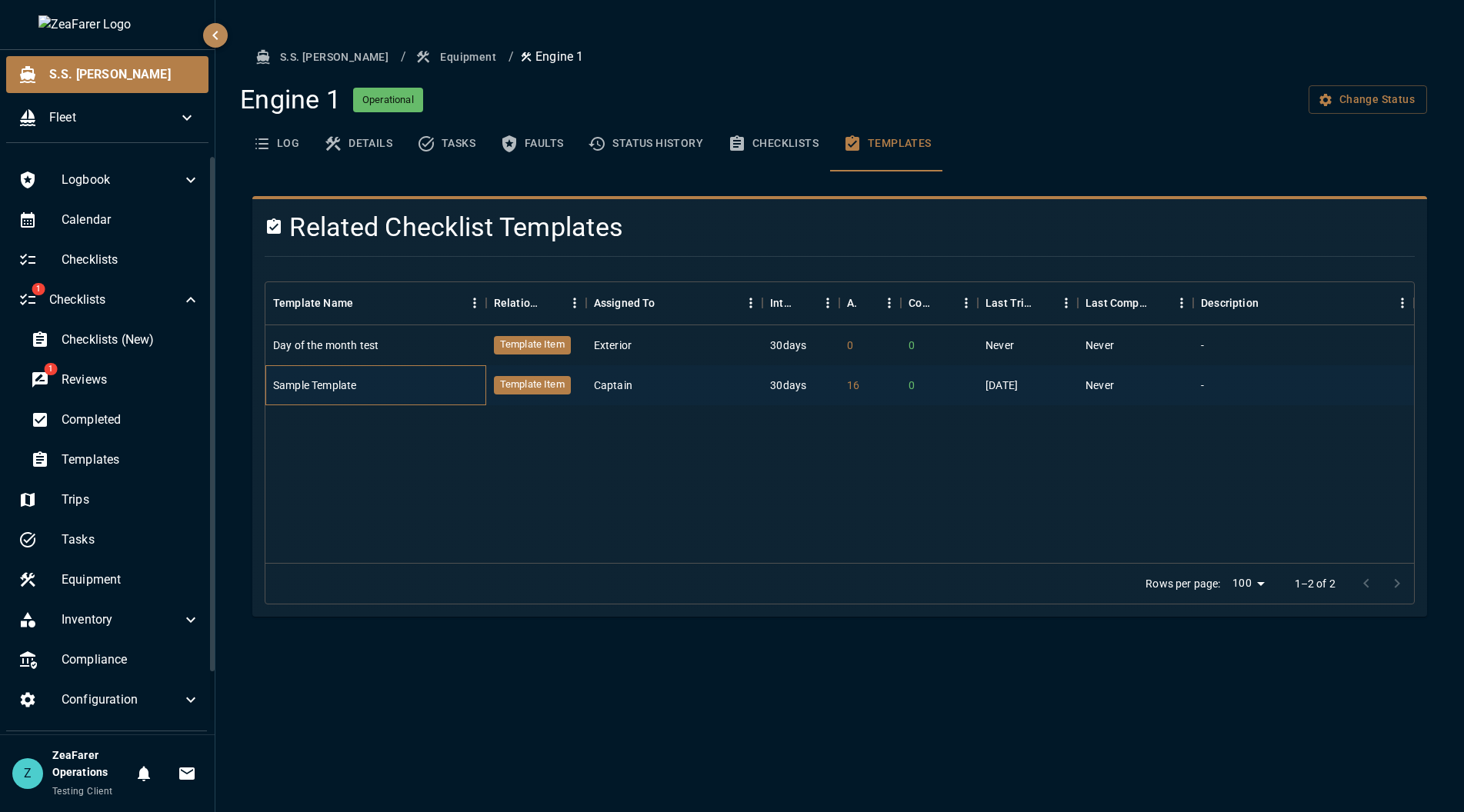
click at [440, 386] on div "Sample Template" at bounding box center [376, 385] width 221 height 40
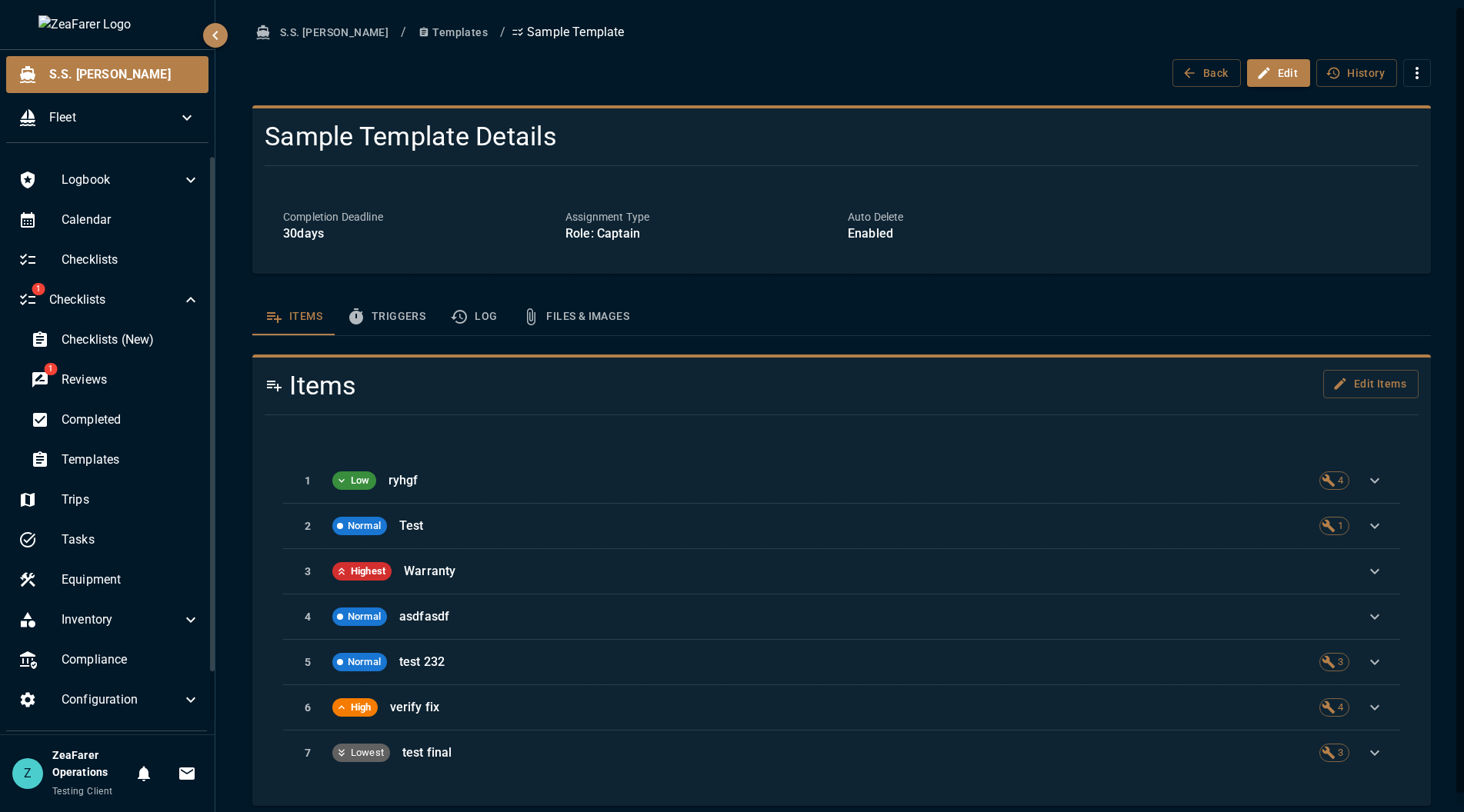
drag, startPoint x: 683, startPoint y: 54, endPoint x: 672, endPoint y: 62, distance: 13.6
click at [683, 54] on div "S.S. Anne / Templates / Sample Template Back Edit History" at bounding box center [841, 53] width 1179 height 68
click at [139, 563] on div "Equipment" at bounding box center [109, 580] width 206 height 37
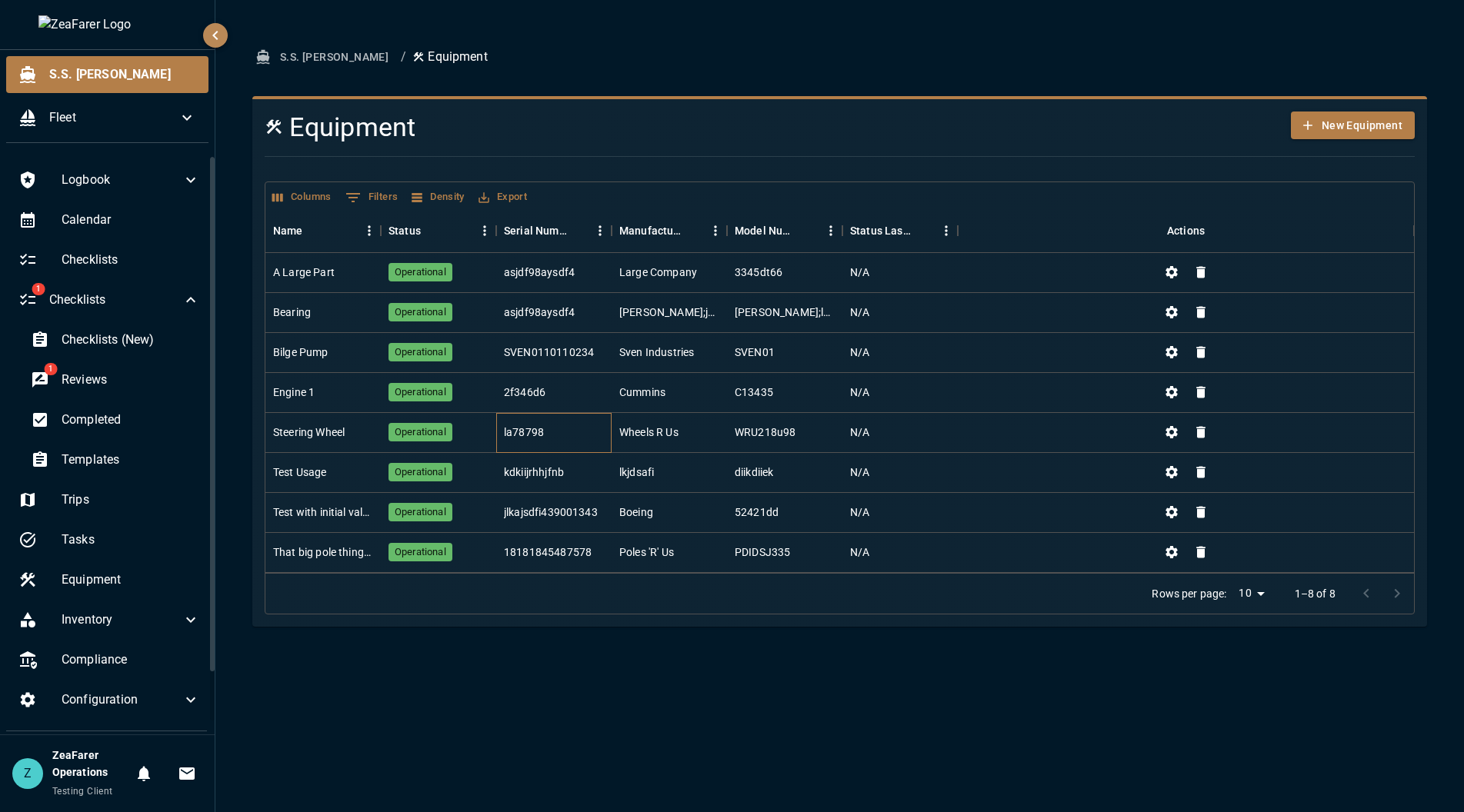
click at [509, 418] on div "la78798" at bounding box center [554, 432] width 116 height 40
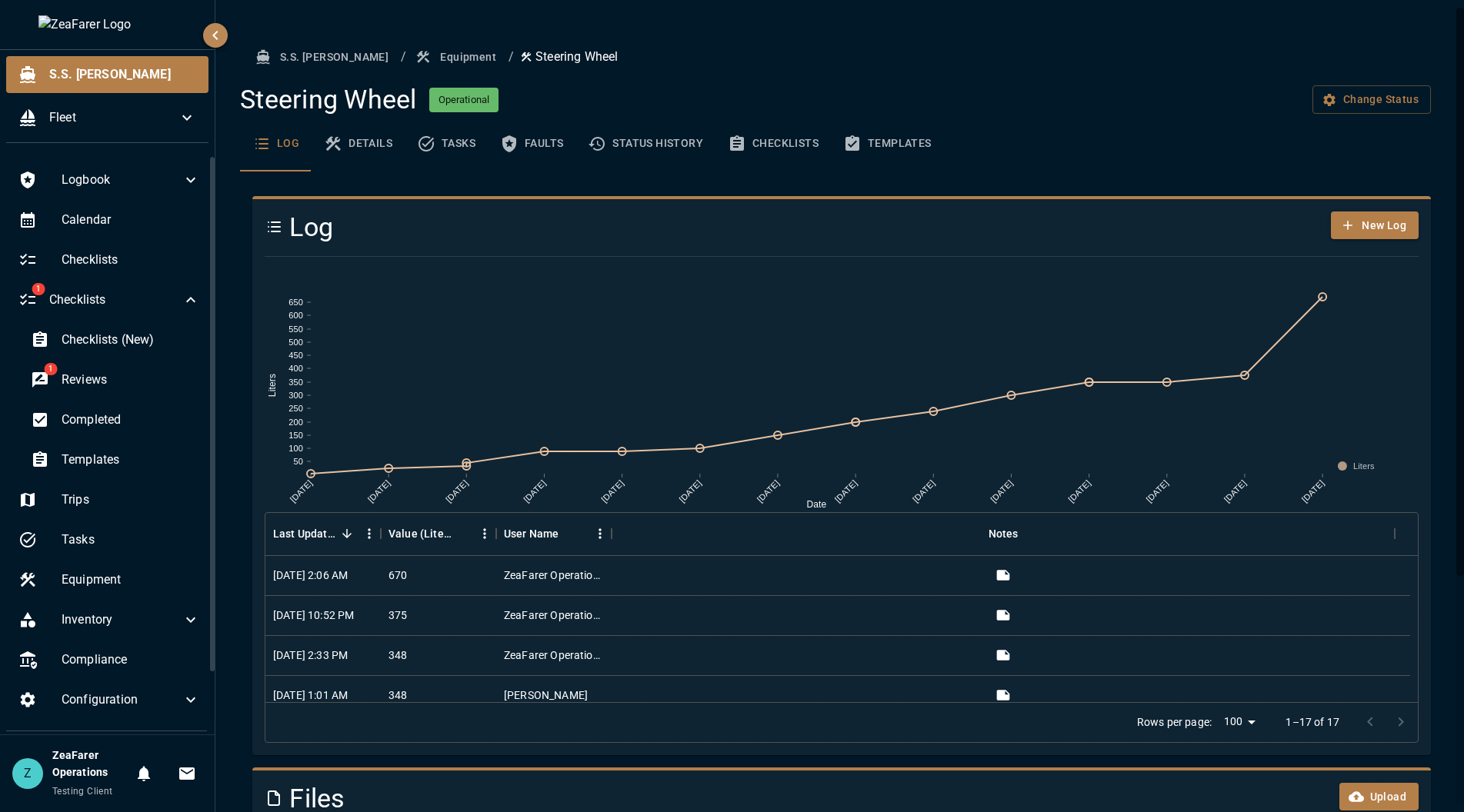
click at [869, 145] on button "Templates" at bounding box center [887, 143] width 113 height 55
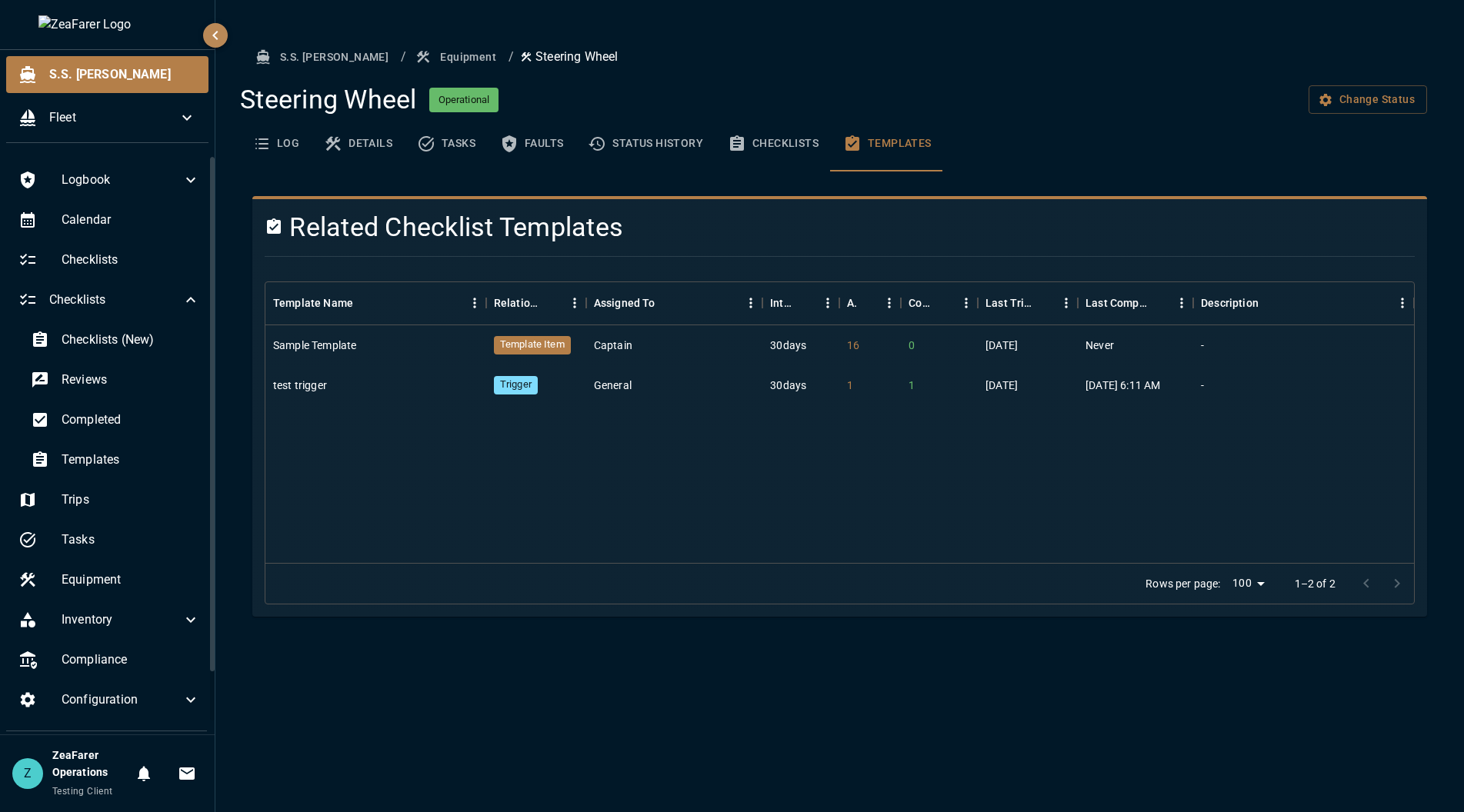
click at [382, 809] on div "S.S. Anne / Equipment / Steering Wheel Steering Wheel Operational Change Status…" at bounding box center [840, 406] width 1249 height 812
